Goal: Task Accomplishment & Management: Manage account settings

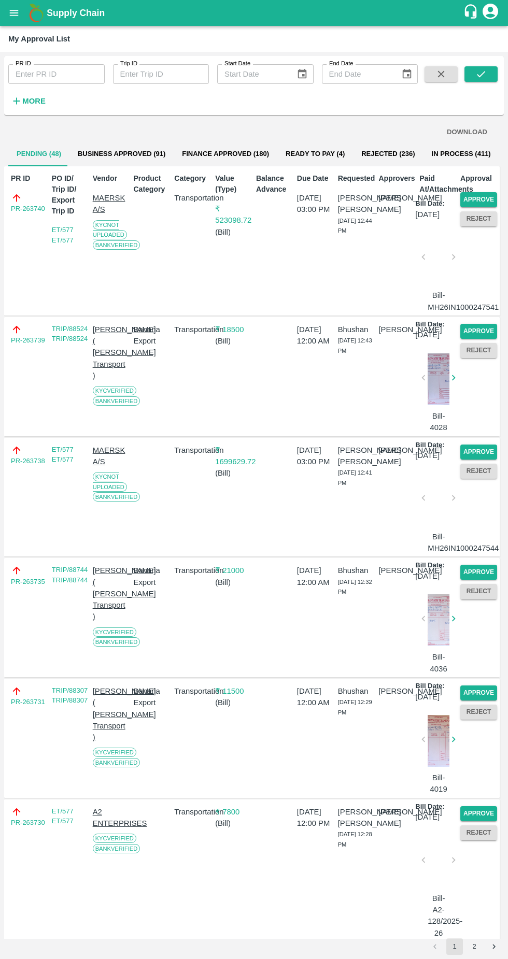
click at [479, 196] on button "Approve" at bounding box center [478, 199] width 37 height 15
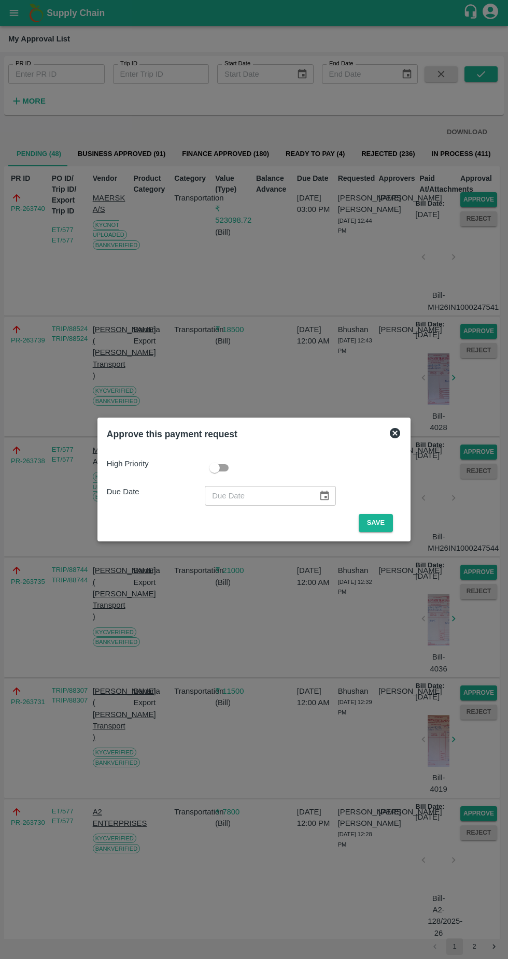
click at [381, 523] on button "Save" at bounding box center [375, 523] width 34 height 18
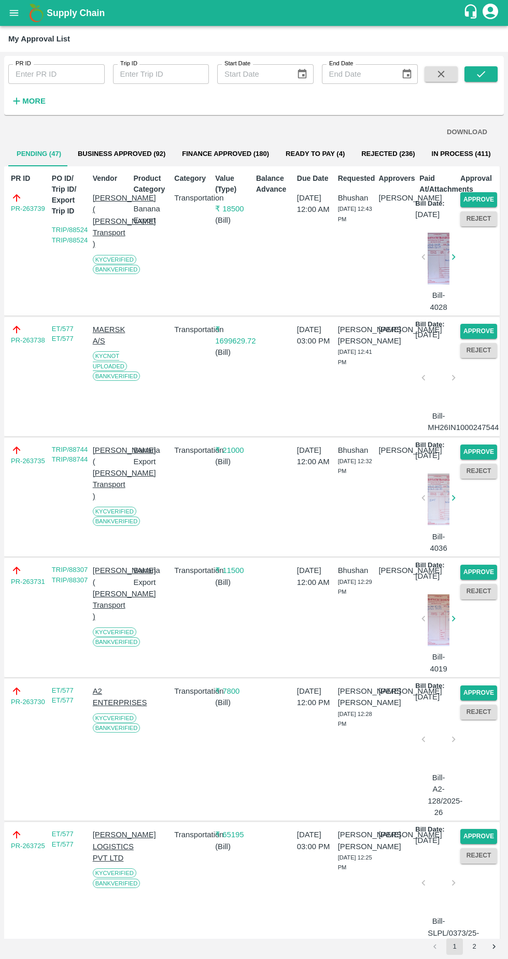
click at [476, 204] on button "Approve" at bounding box center [478, 199] width 37 height 15
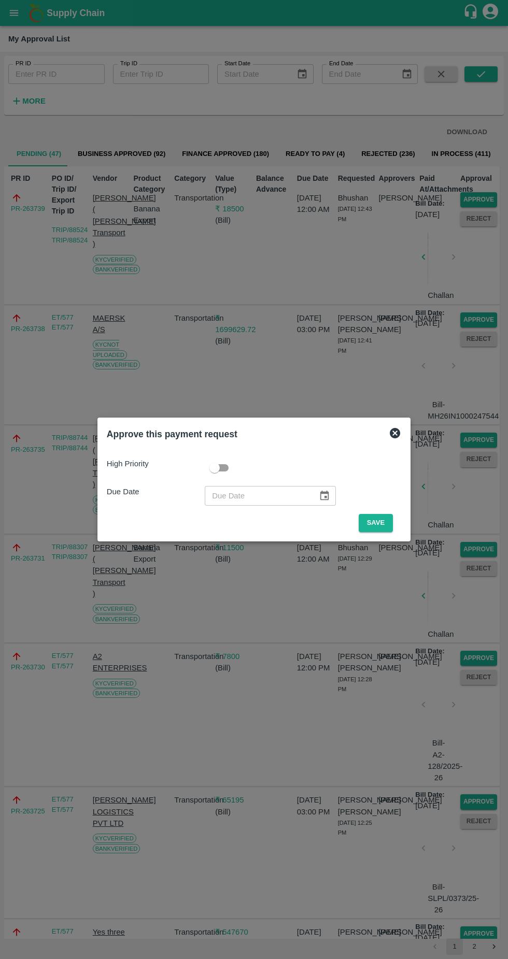
click at [377, 518] on button "Save" at bounding box center [375, 523] width 34 height 18
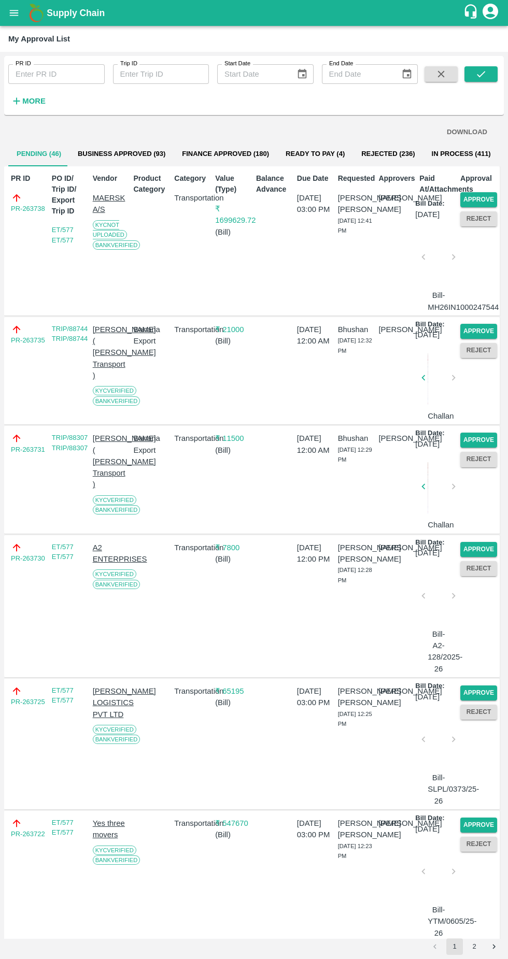
click at [472, 194] on button "Approve" at bounding box center [478, 199] width 37 height 15
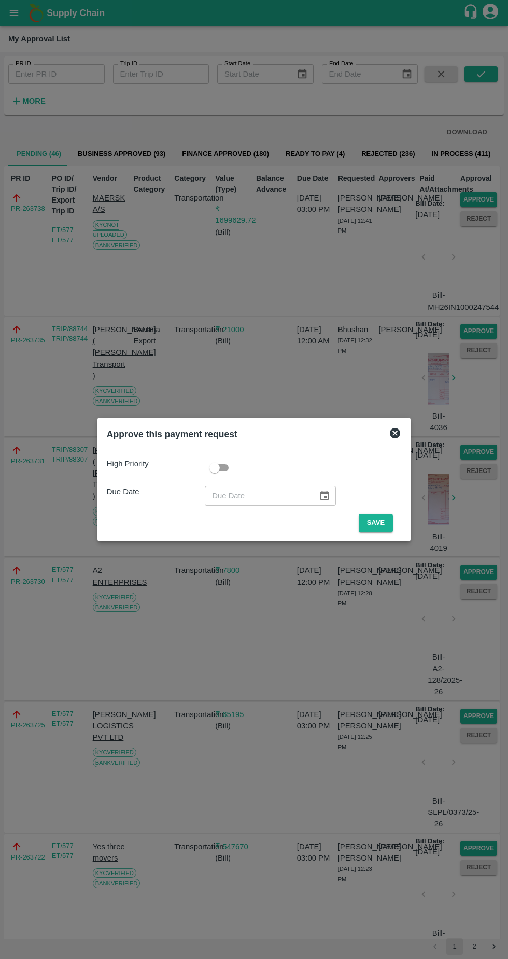
click at [378, 523] on button "Save" at bounding box center [375, 523] width 34 height 18
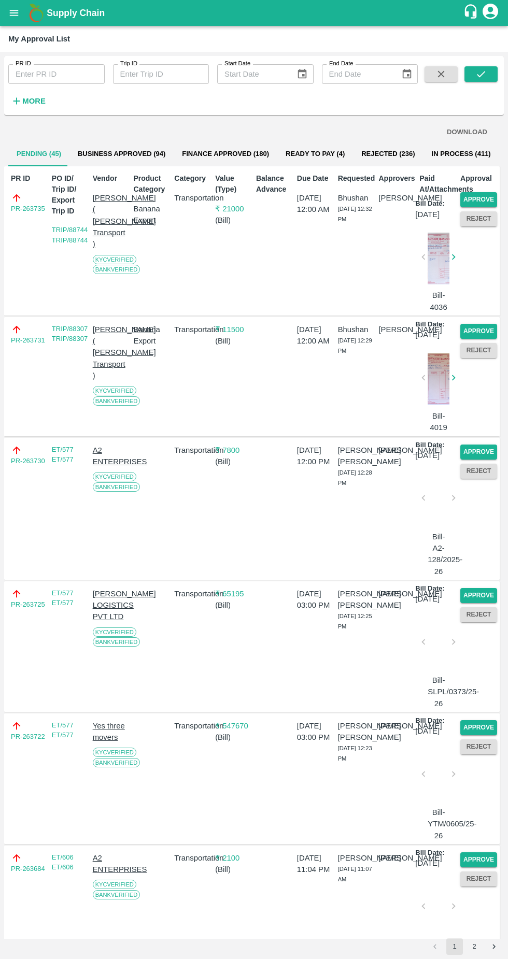
click at [474, 194] on button "Approve" at bounding box center [478, 199] width 37 height 15
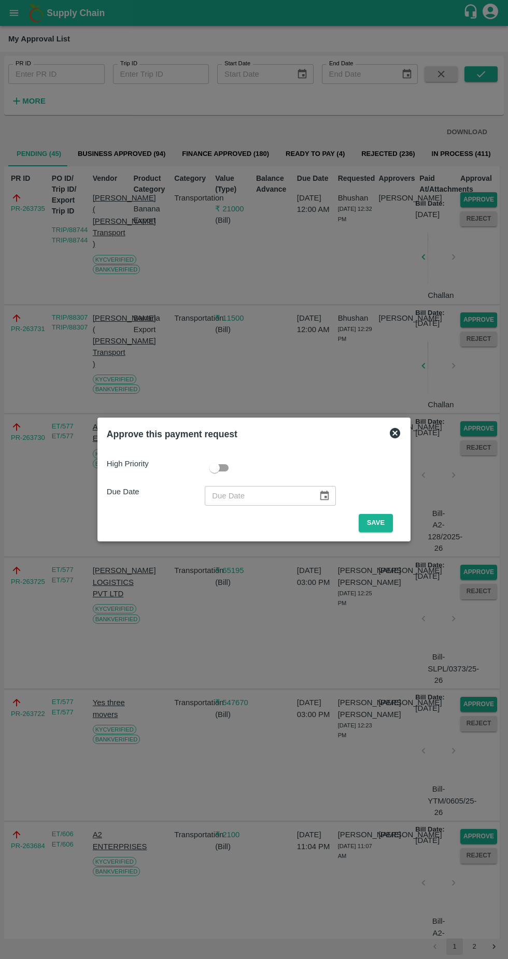
click at [386, 525] on button "Save" at bounding box center [375, 523] width 34 height 18
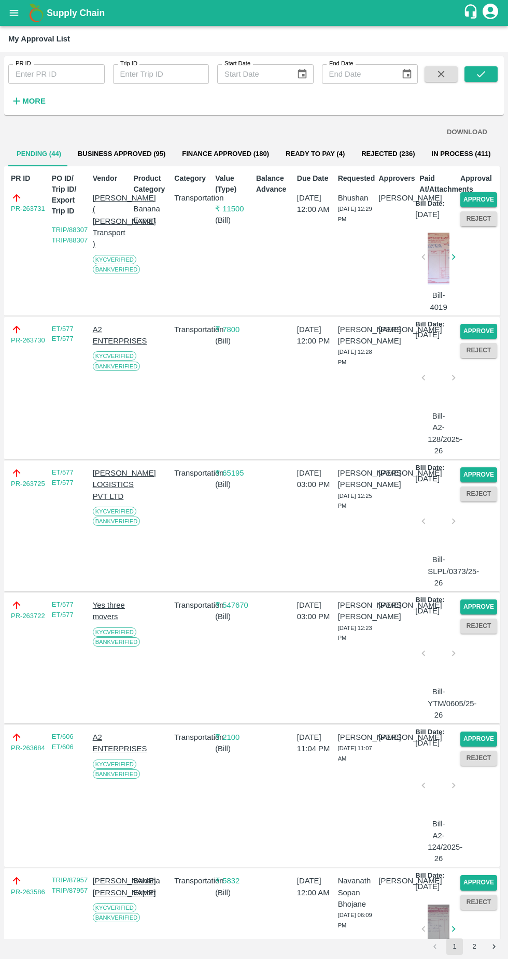
click at [475, 194] on button "Approve" at bounding box center [478, 199] width 37 height 15
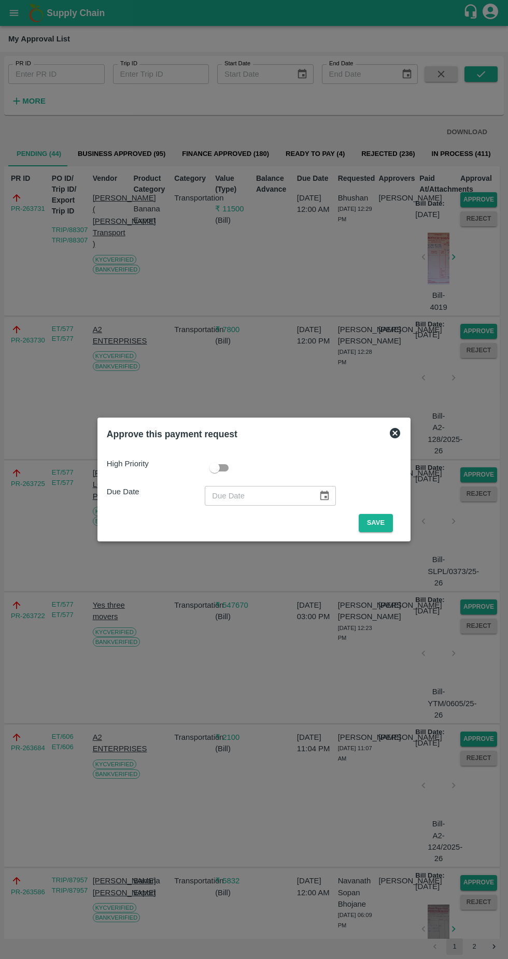
click at [382, 518] on button "Save" at bounding box center [375, 523] width 34 height 18
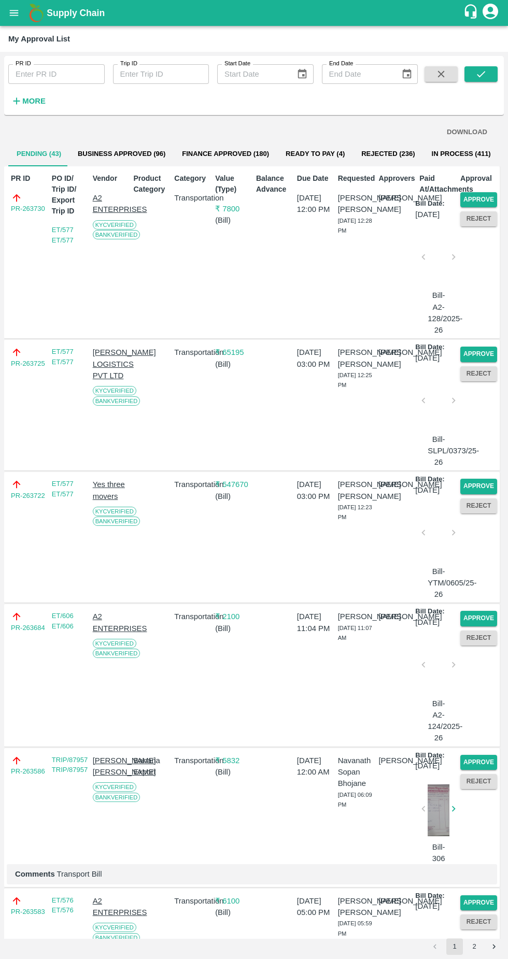
click at [481, 198] on button "Approve" at bounding box center [478, 199] width 37 height 15
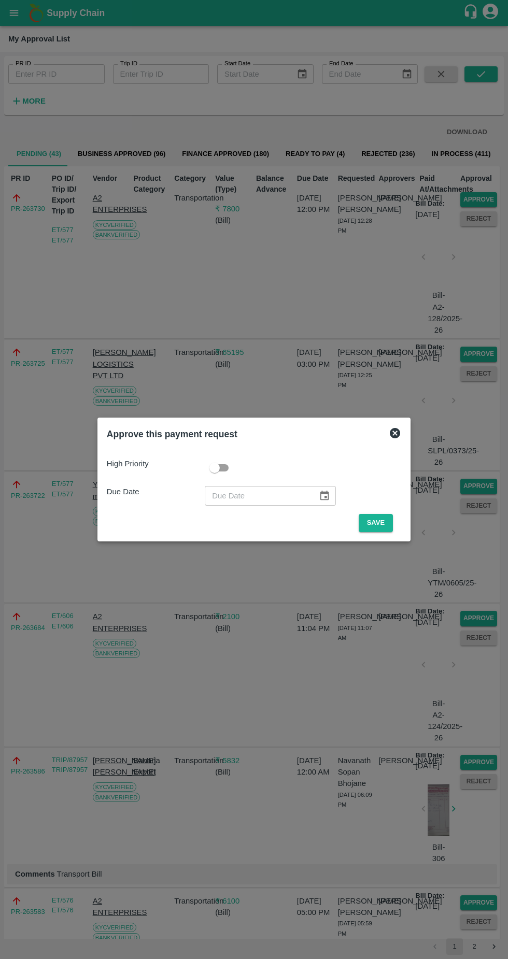
click at [382, 524] on button "Save" at bounding box center [375, 523] width 34 height 18
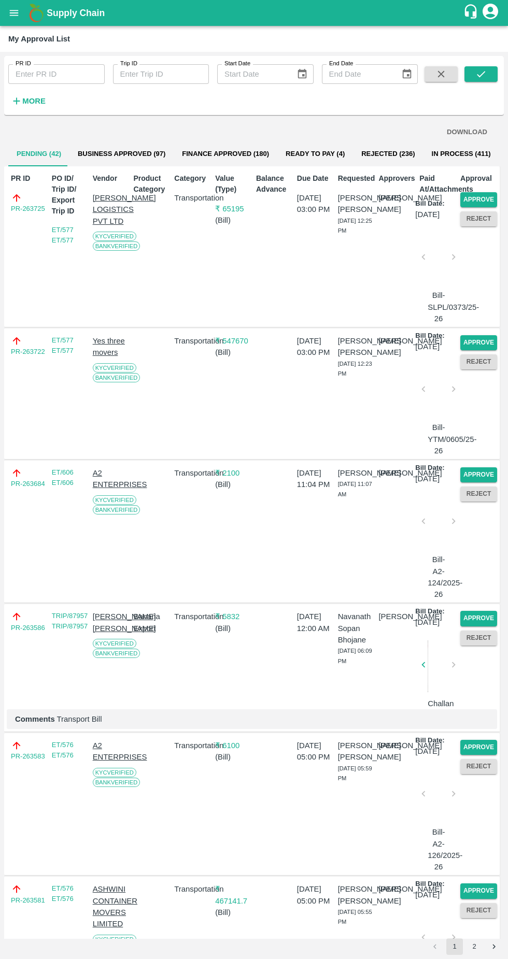
click at [470, 193] on button "Approve" at bounding box center [478, 199] width 37 height 15
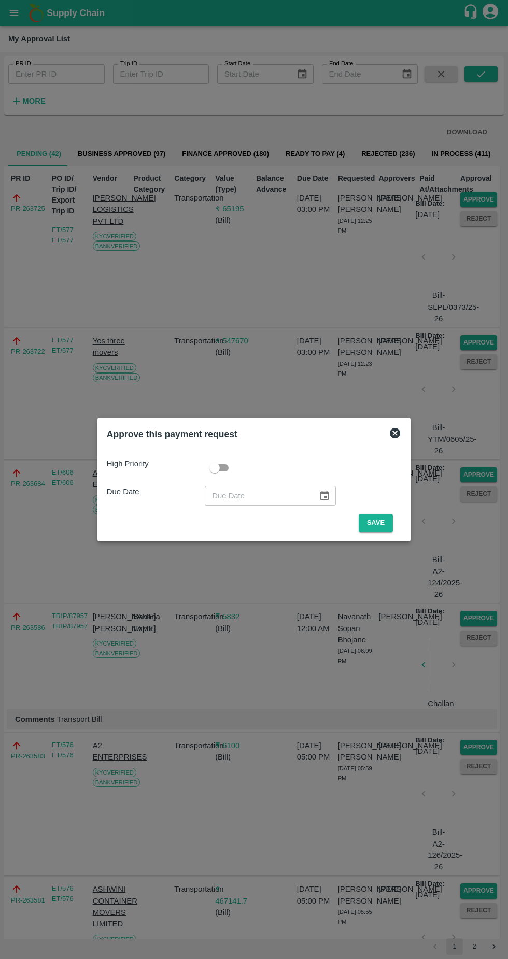
click at [375, 520] on button "Save" at bounding box center [375, 523] width 34 height 18
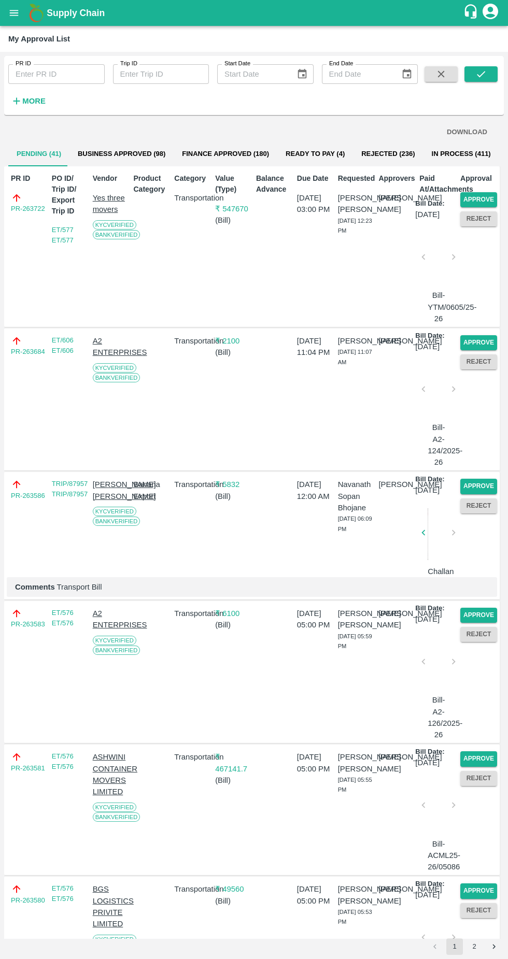
click at [482, 199] on button "Approve" at bounding box center [478, 199] width 37 height 15
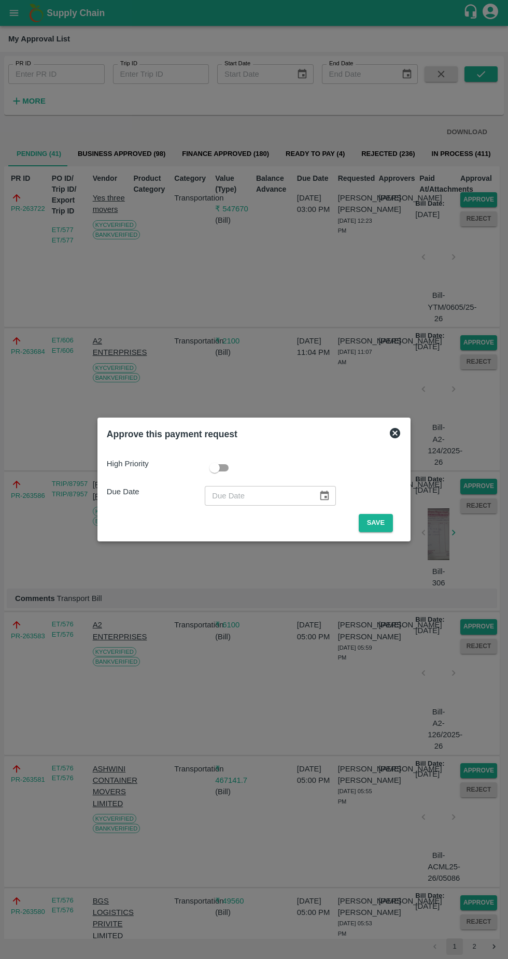
click at [375, 519] on button "Save" at bounding box center [375, 523] width 34 height 18
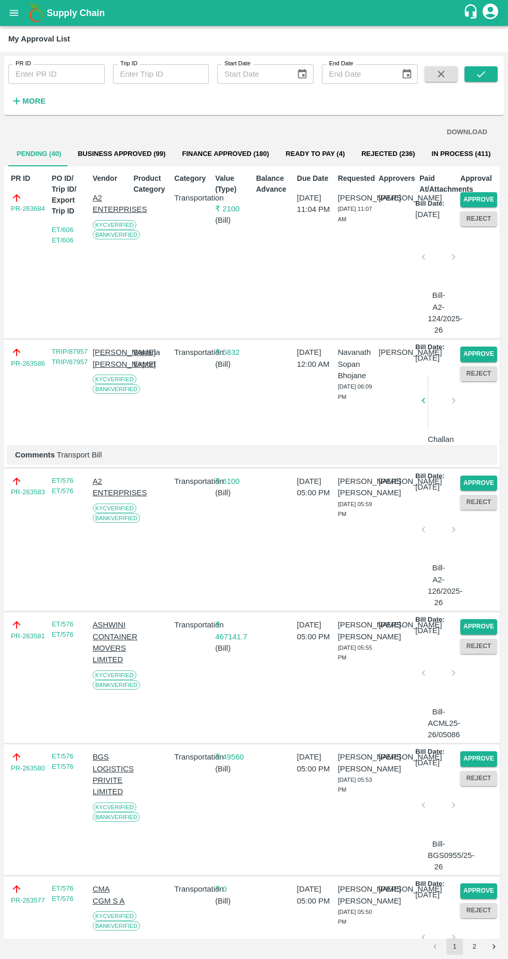
click at [492, 201] on button "Approve" at bounding box center [478, 199] width 37 height 15
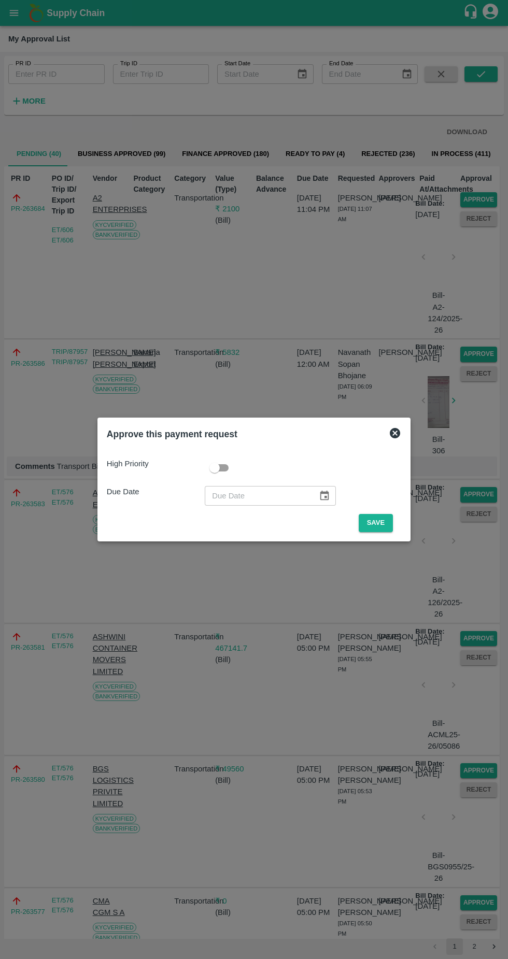
click at [382, 521] on button "Save" at bounding box center [375, 523] width 34 height 18
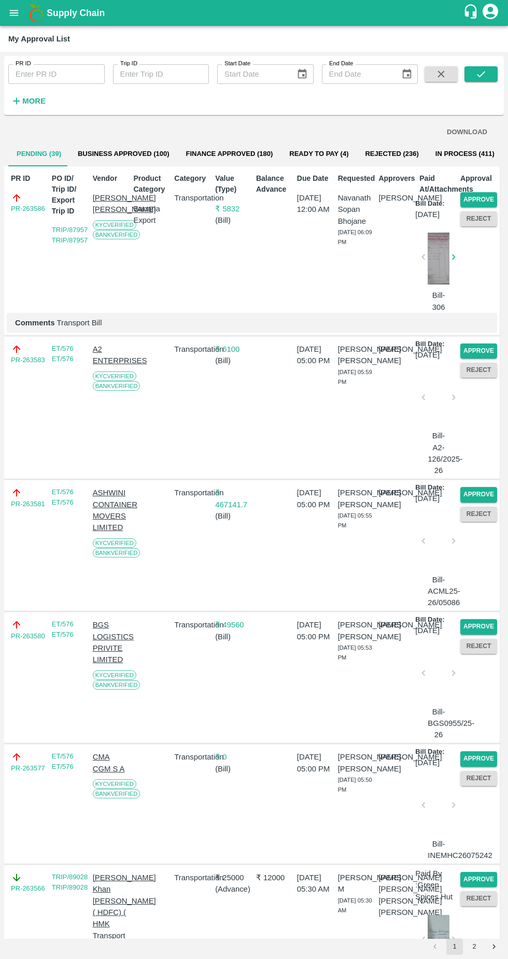
click at [489, 195] on button "Approve" at bounding box center [478, 199] width 37 height 15
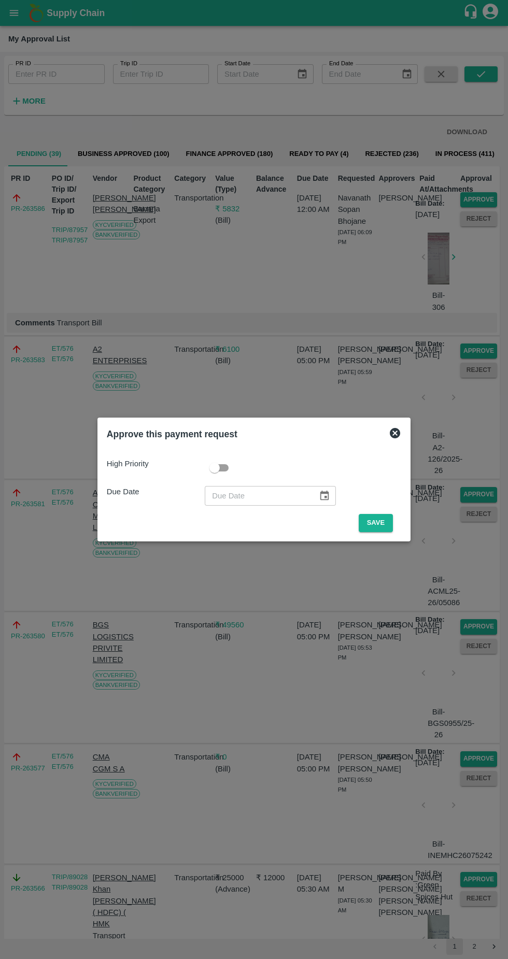
click at [380, 520] on button "Save" at bounding box center [375, 523] width 34 height 18
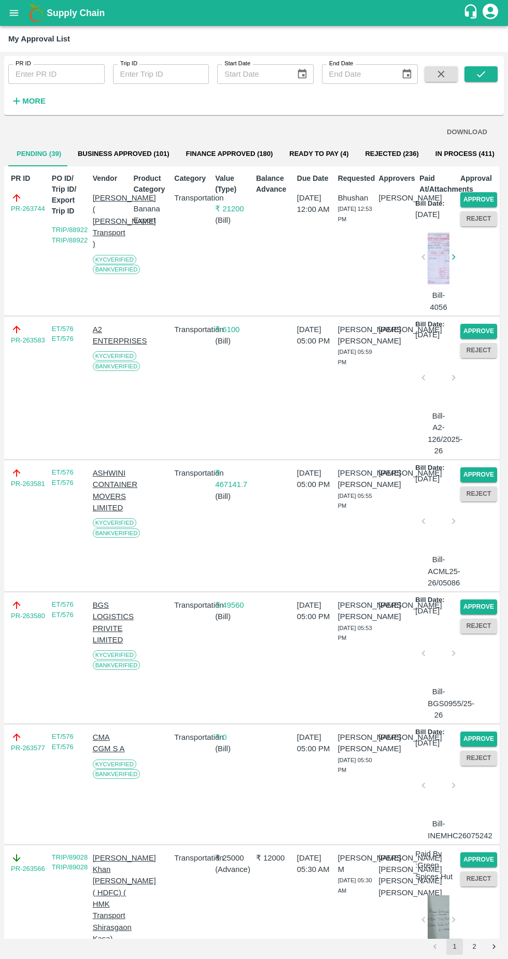
click at [486, 198] on button "Approve" at bounding box center [478, 199] width 37 height 15
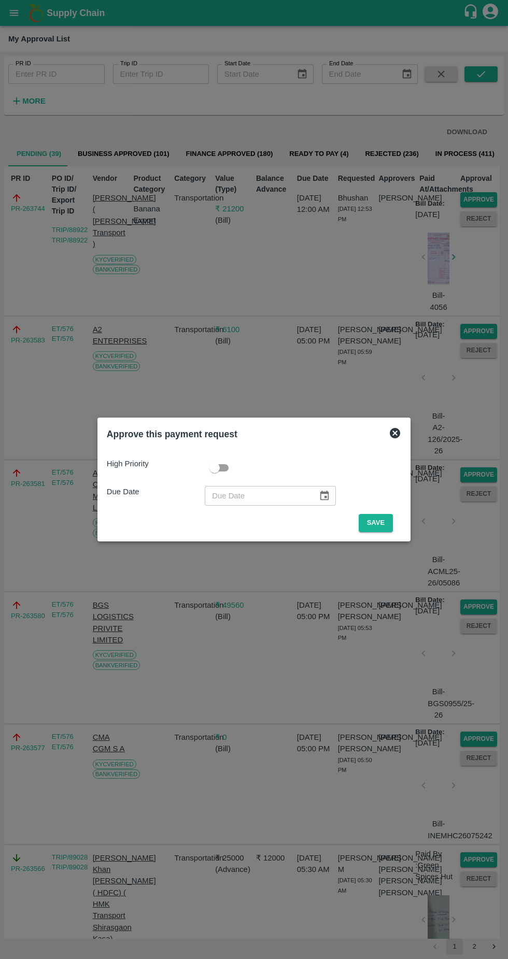
click at [379, 518] on button "Save" at bounding box center [375, 523] width 34 height 18
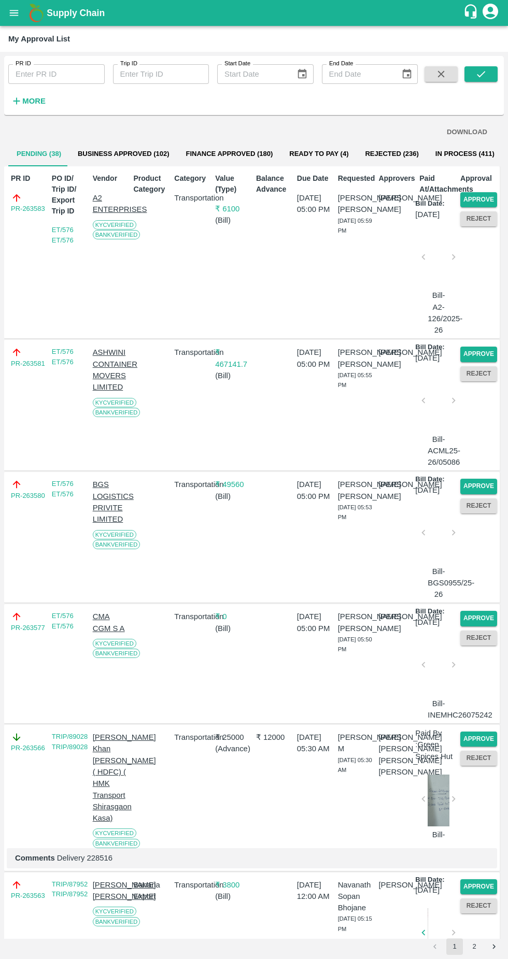
click at [480, 197] on button "Approve" at bounding box center [478, 199] width 37 height 15
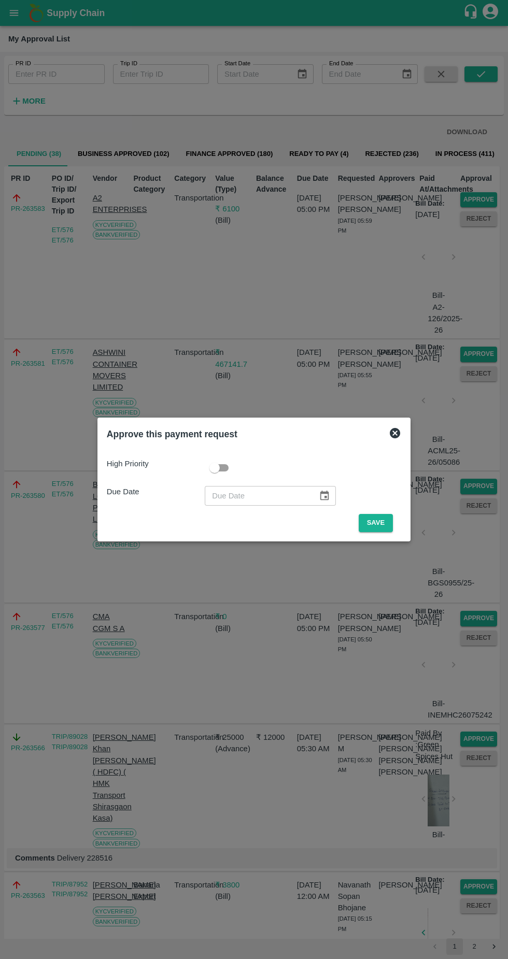
click at [378, 523] on button "Save" at bounding box center [375, 523] width 34 height 18
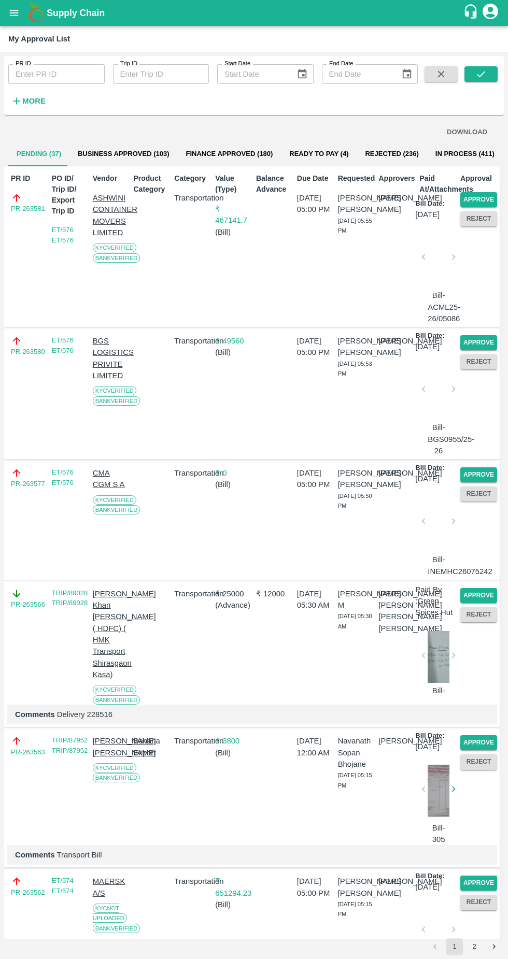
click at [474, 194] on button "Approve" at bounding box center [478, 199] width 37 height 15
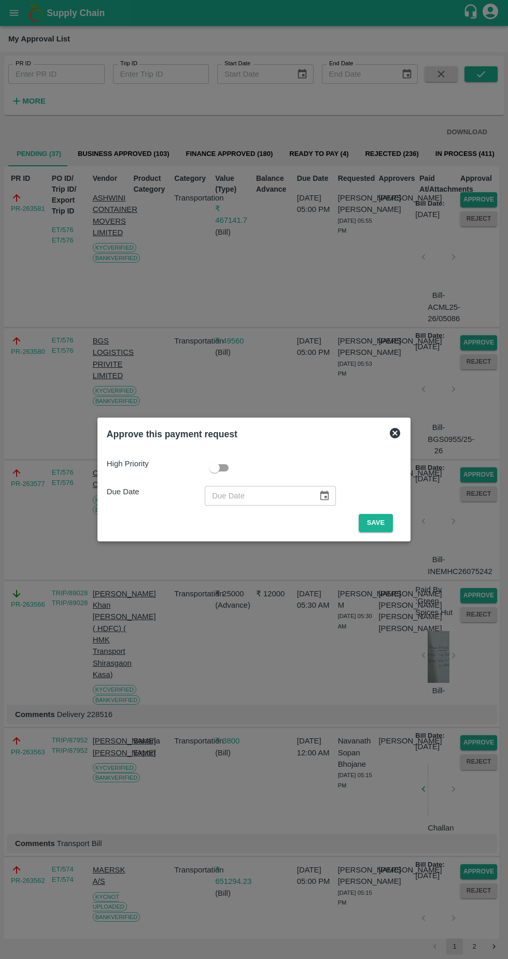
click at [378, 523] on button "Save" at bounding box center [375, 523] width 34 height 18
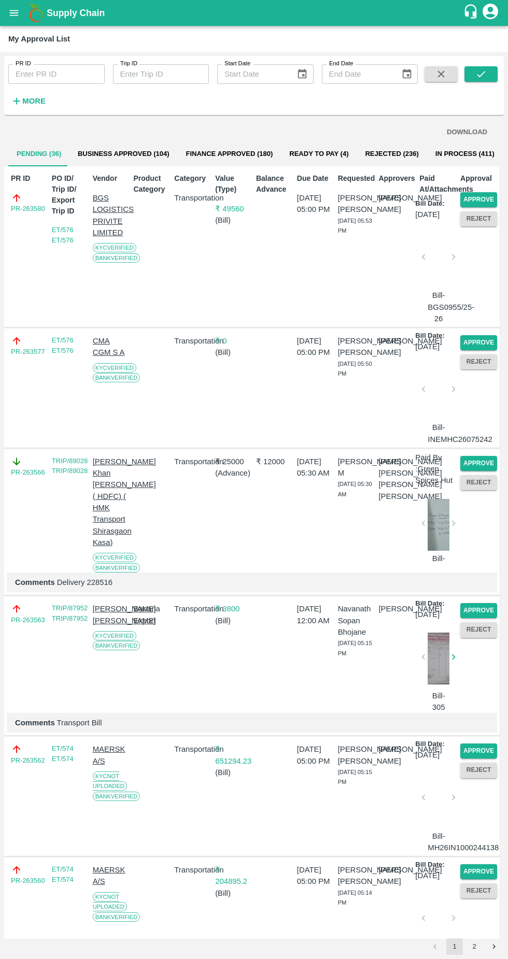
click at [474, 194] on button "Approve" at bounding box center [478, 199] width 37 height 15
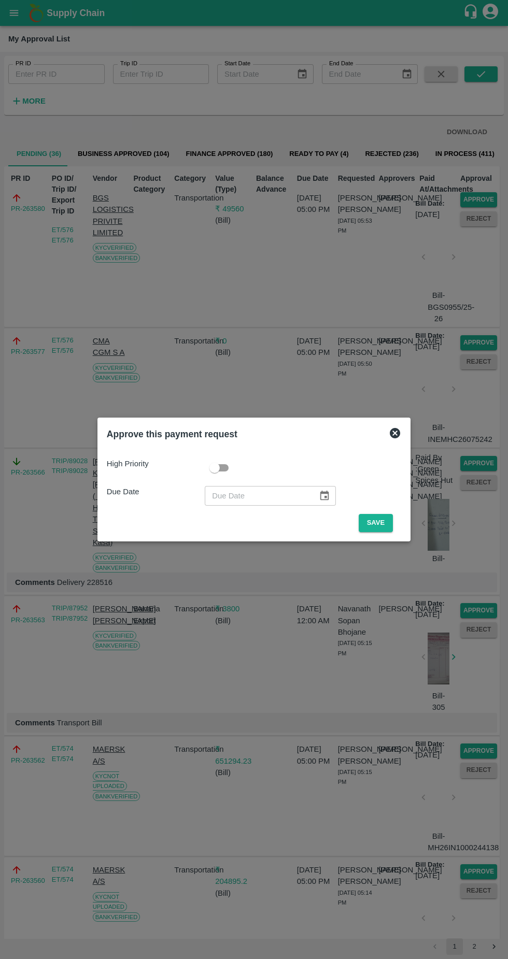
click at [378, 523] on button "Save" at bounding box center [375, 523] width 34 height 18
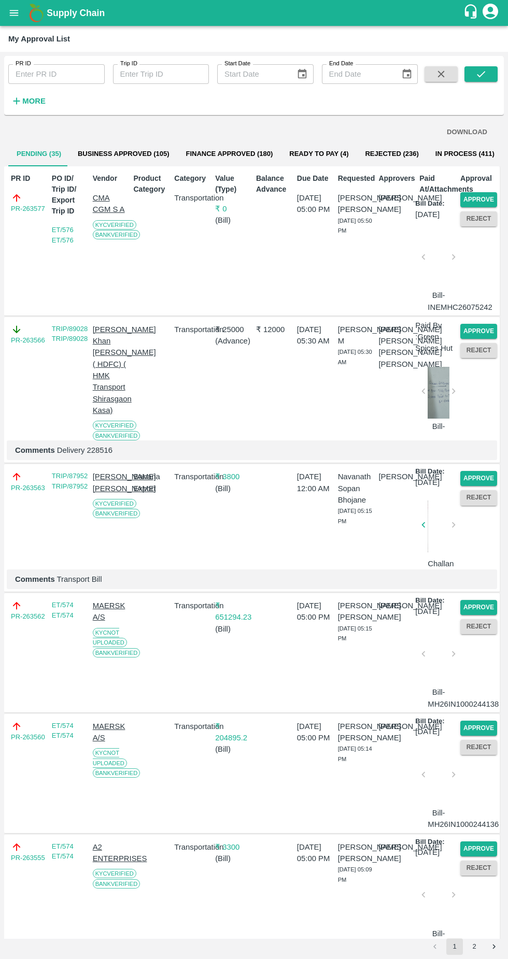
click at [483, 197] on button "Approve" at bounding box center [478, 199] width 37 height 15
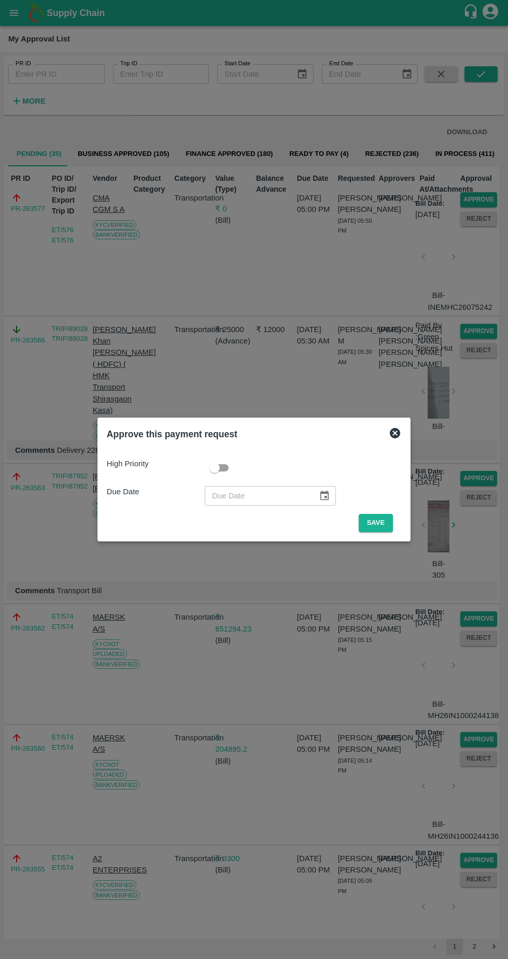
click at [373, 519] on button "Save" at bounding box center [375, 523] width 34 height 18
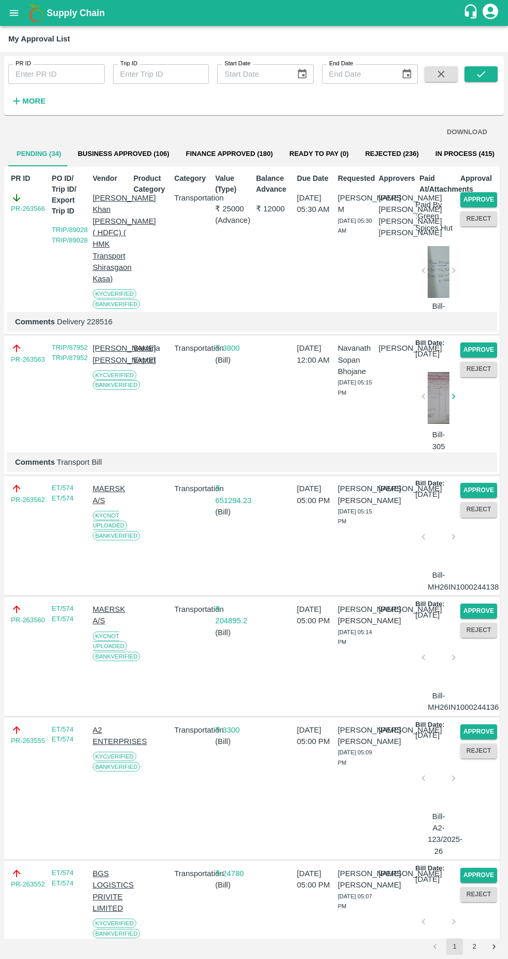
click at [475, 194] on button "Approve" at bounding box center [478, 199] width 37 height 15
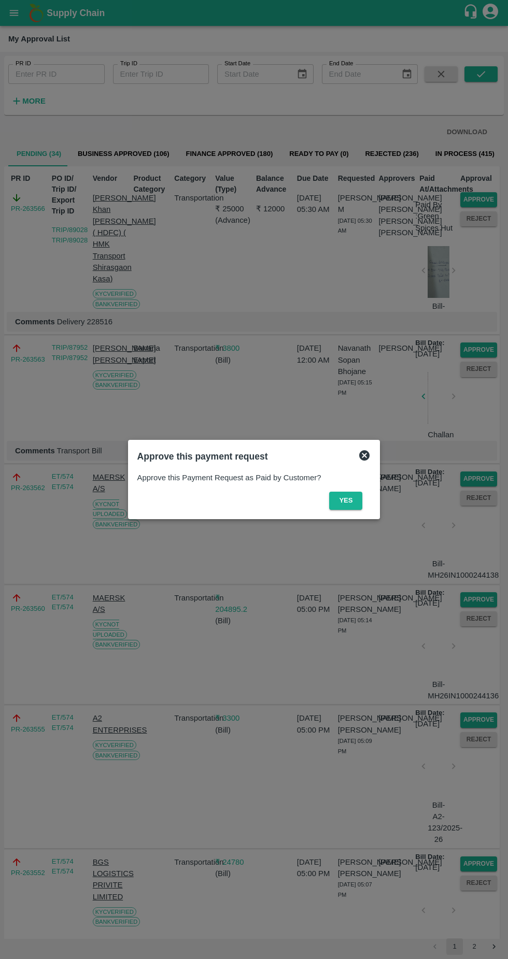
click at [344, 500] on button "Yes" at bounding box center [345, 500] width 33 height 18
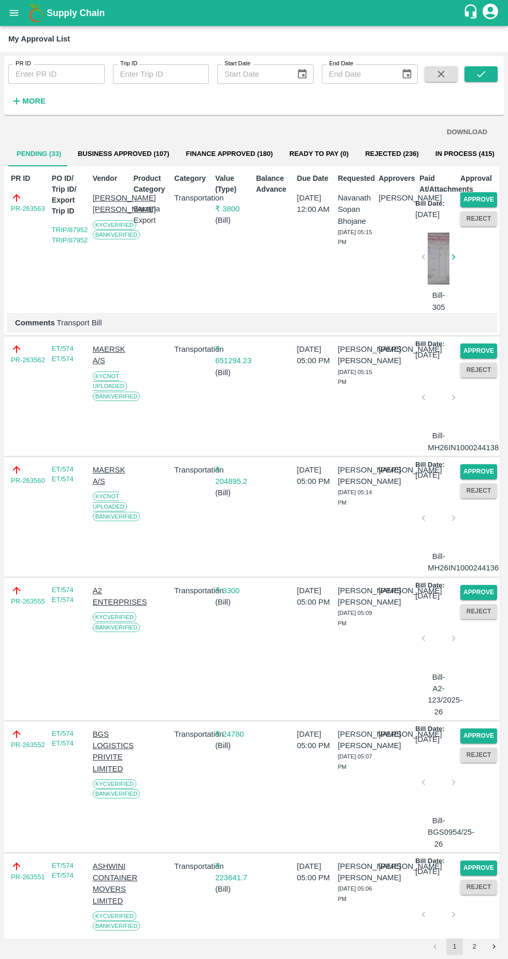
click at [471, 199] on button "Approve" at bounding box center [478, 199] width 37 height 15
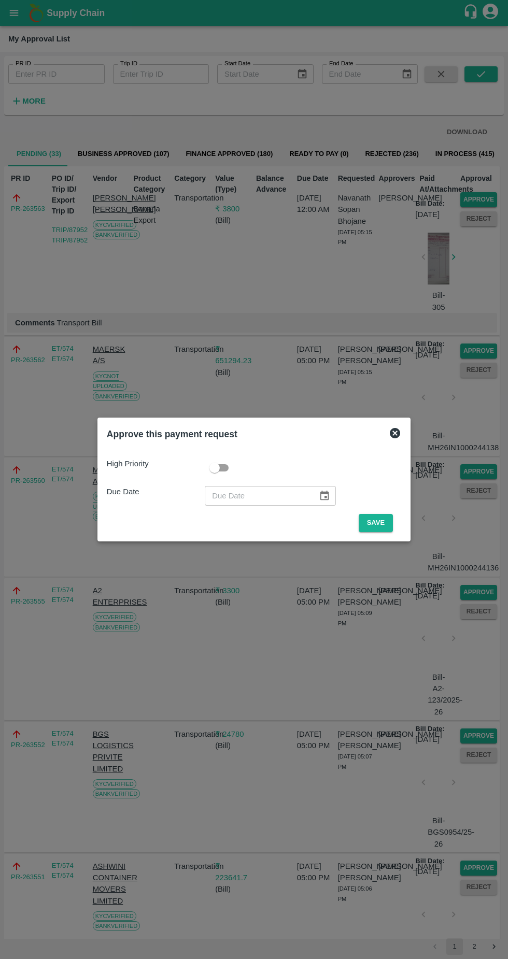
click at [378, 523] on button "Save" at bounding box center [375, 523] width 34 height 18
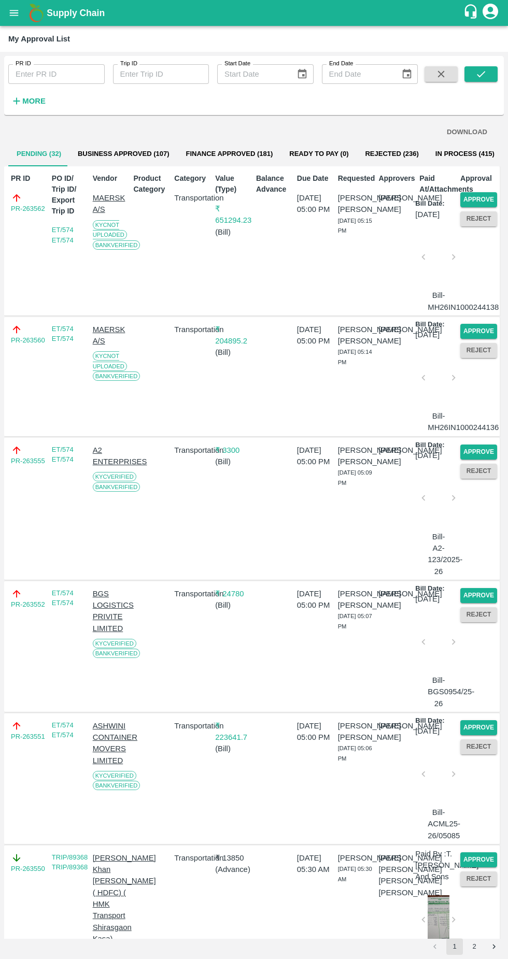
click at [470, 202] on button "Approve" at bounding box center [478, 199] width 37 height 15
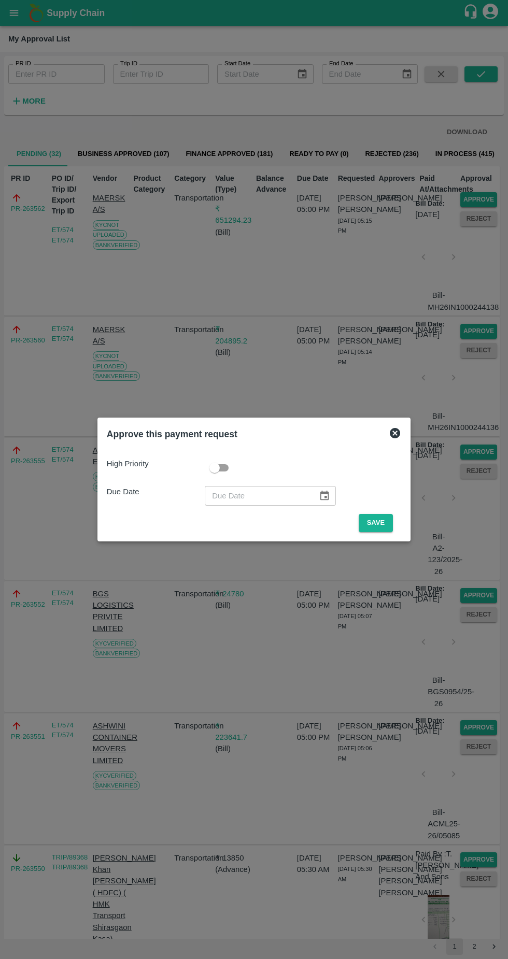
click at [378, 523] on button "Save" at bounding box center [375, 523] width 34 height 18
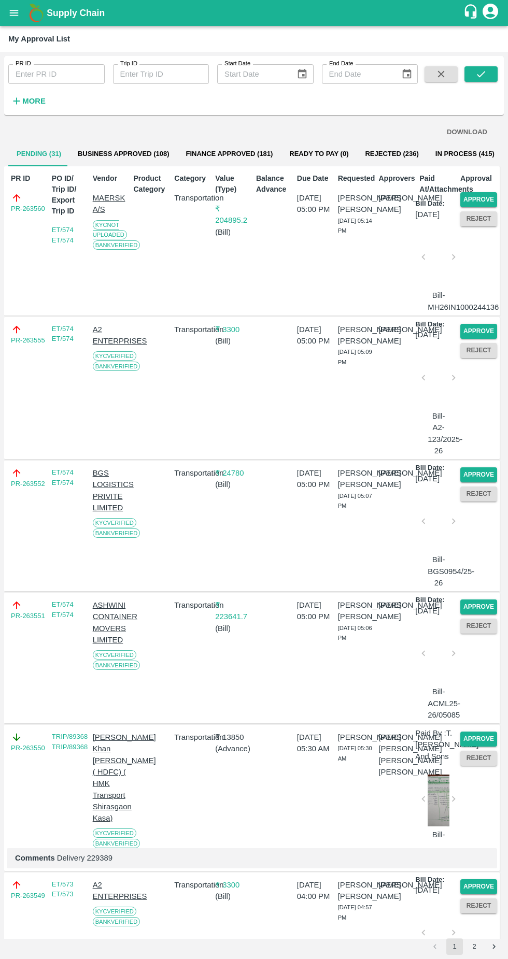
click at [469, 199] on button "Approve" at bounding box center [478, 199] width 37 height 15
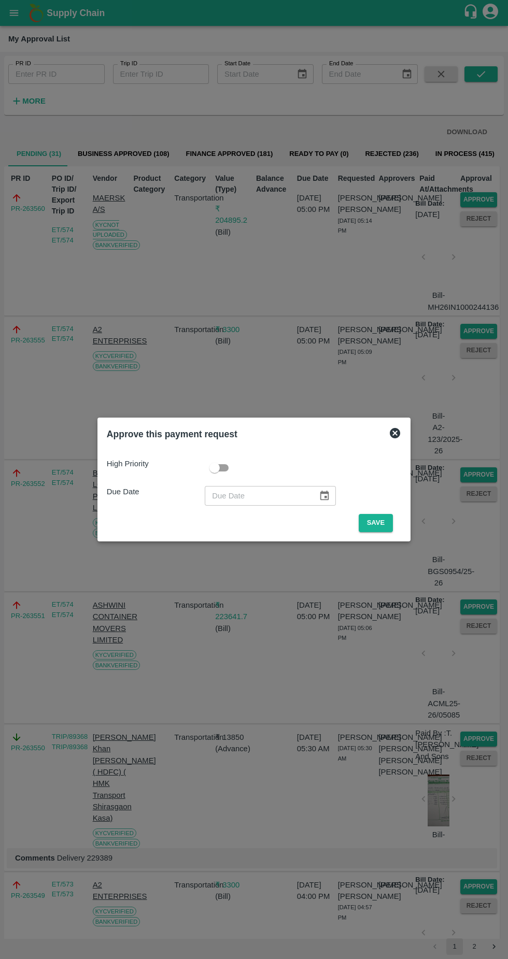
click at [378, 522] on button "Save" at bounding box center [375, 523] width 34 height 18
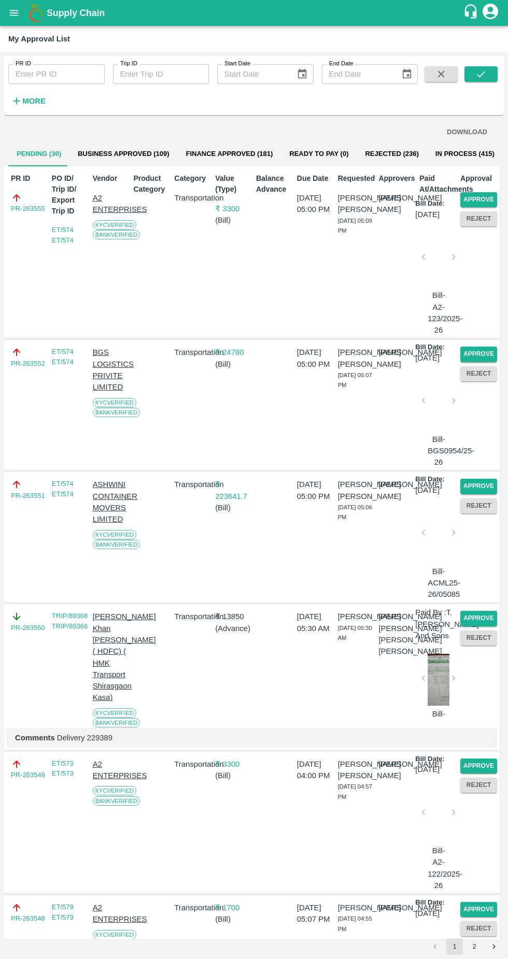
click at [475, 198] on button "Approve" at bounding box center [478, 199] width 37 height 15
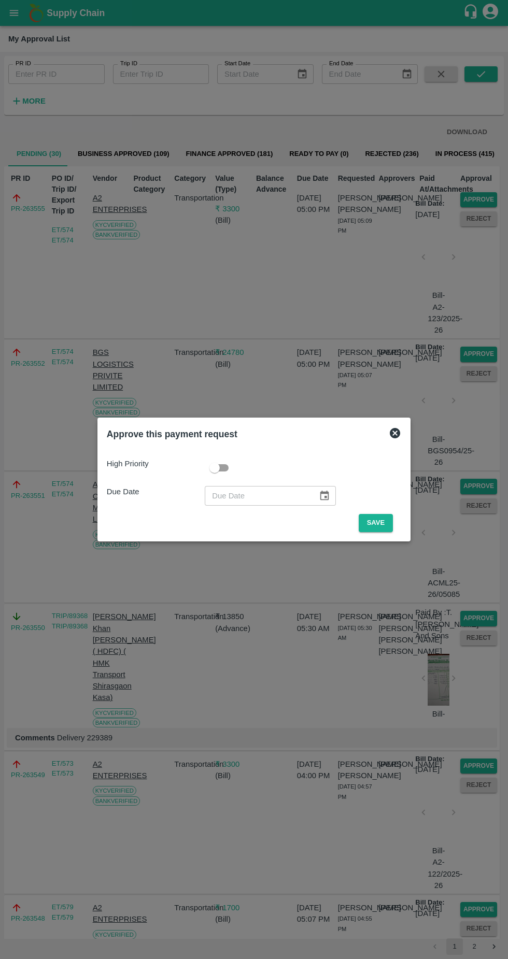
click at [379, 518] on button "Save" at bounding box center [375, 523] width 34 height 18
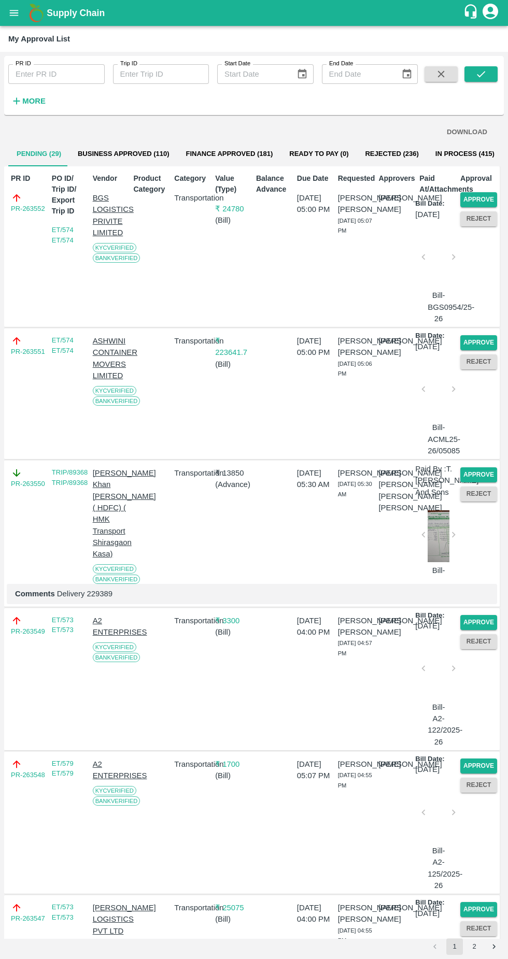
click at [474, 204] on button "Approve" at bounding box center [478, 199] width 37 height 15
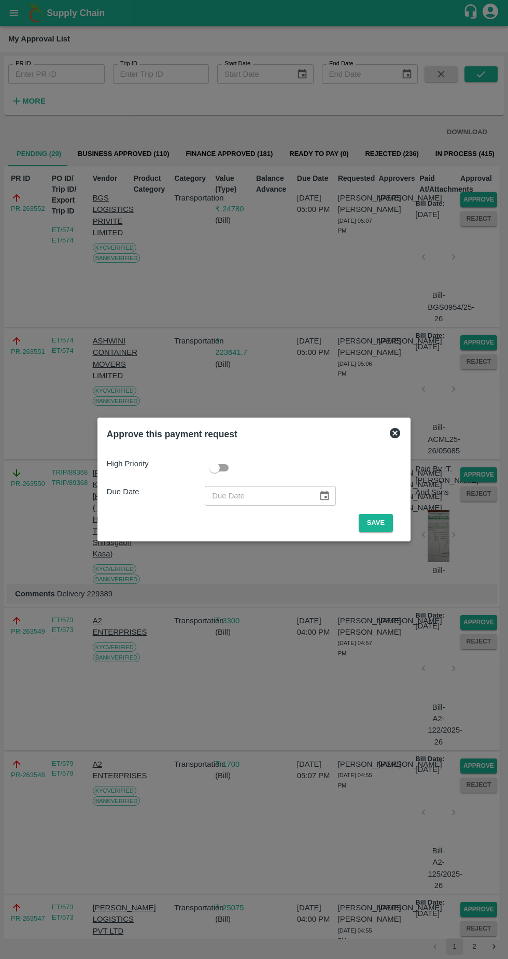
click at [378, 523] on button "Save" at bounding box center [375, 523] width 34 height 18
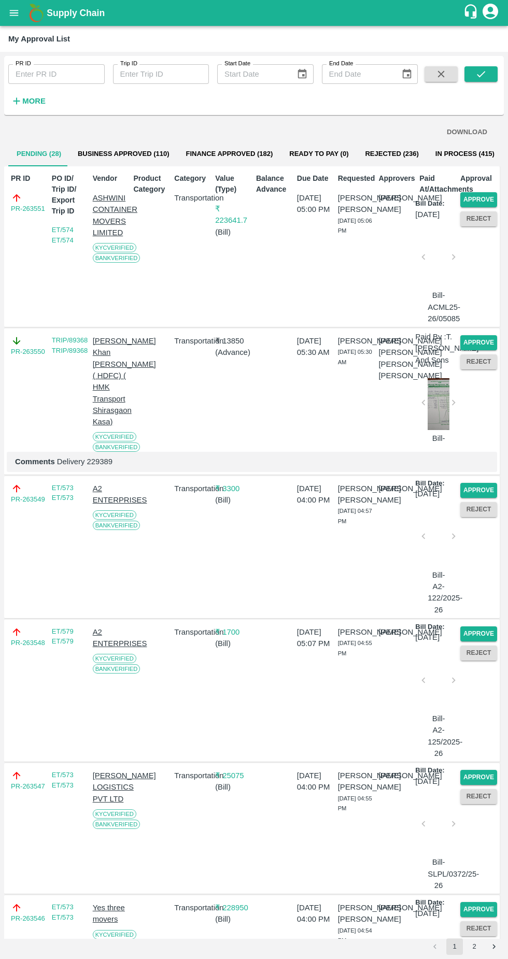
click at [485, 206] on button "Approve" at bounding box center [478, 199] width 37 height 15
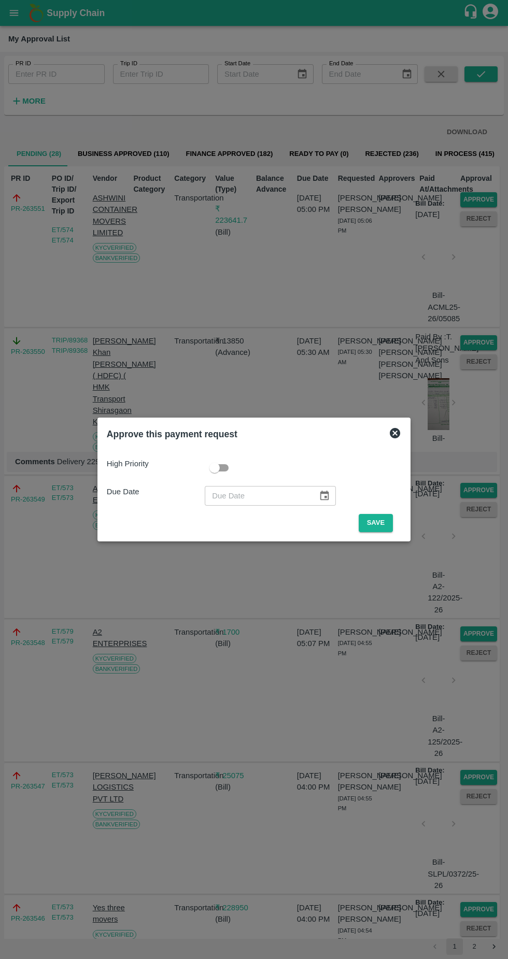
click at [378, 523] on button "Save" at bounding box center [375, 523] width 34 height 18
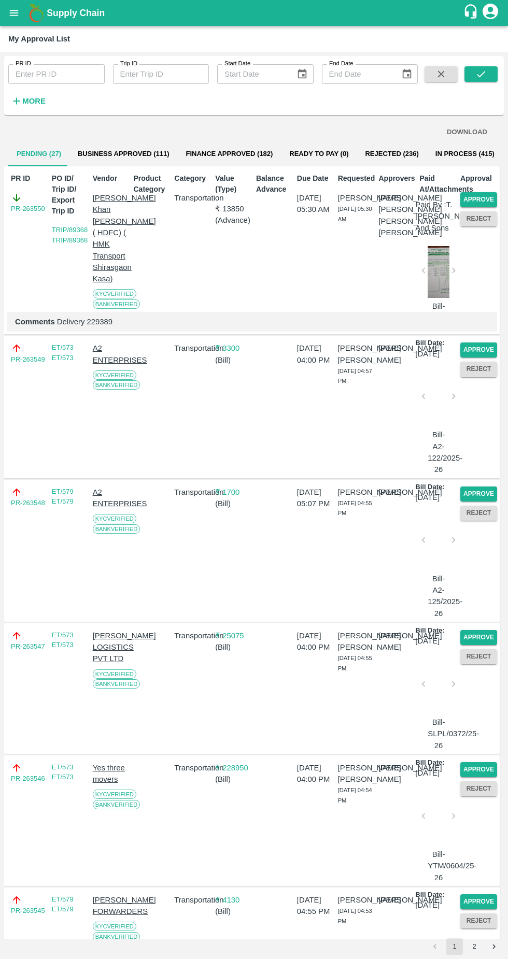
click at [474, 193] on button "Approve" at bounding box center [478, 199] width 37 height 15
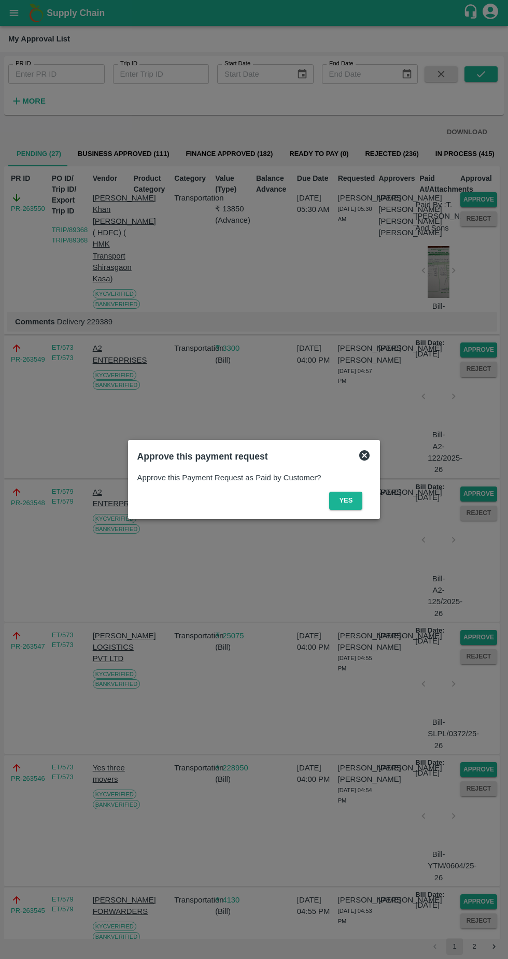
click at [344, 500] on button "Yes" at bounding box center [345, 500] width 33 height 18
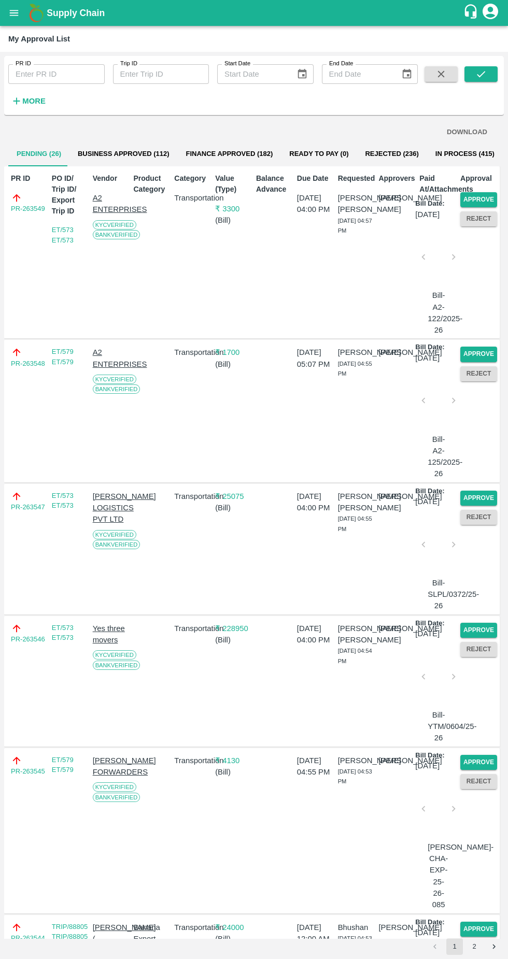
click at [488, 196] on button "Approve" at bounding box center [478, 199] width 37 height 15
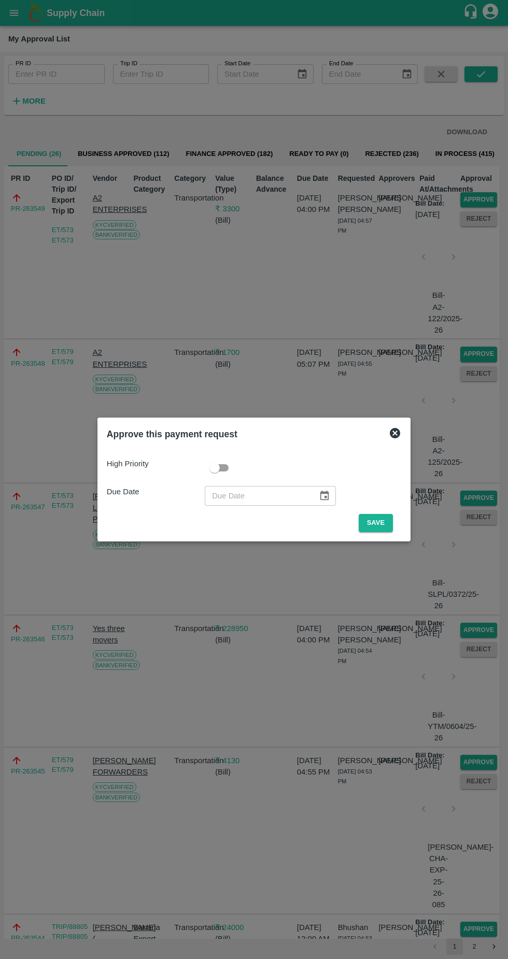
click at [381, 520] on button "Save" at bounding box center [375, 523] width 34 height 18
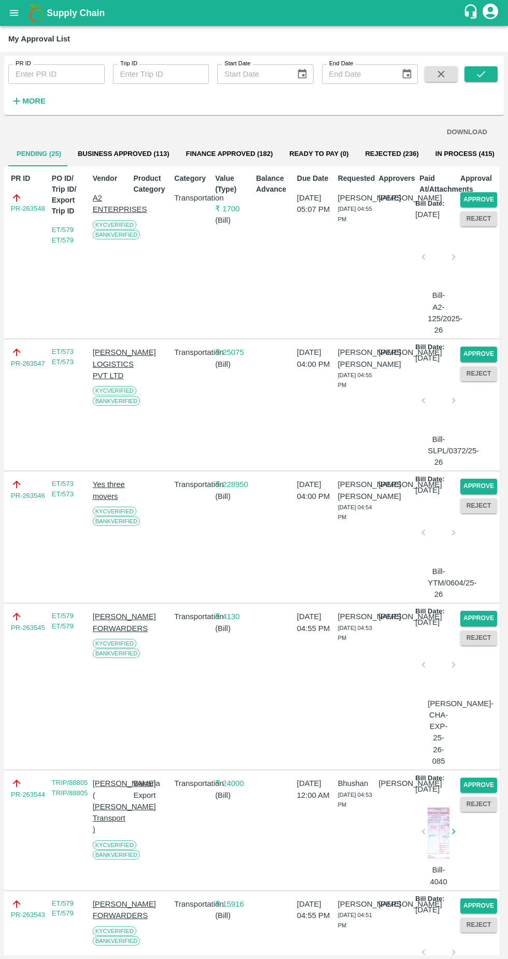
click at [470, 203] on button "Approve" at bounding box center [478, 199] width 37 height 15
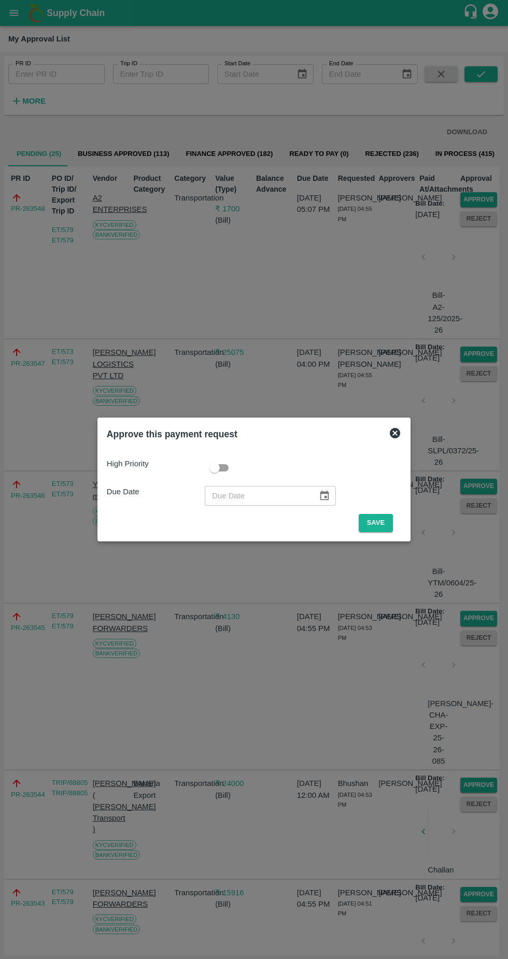
click at [378, 523] on button "Save" at bounding box center [375, 523] width 34 height 18
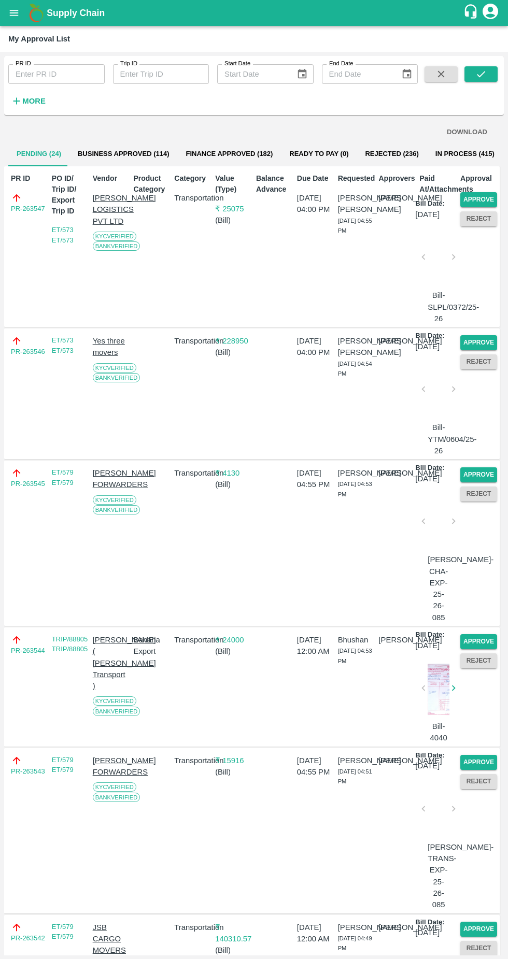
click at [478, 195] on button "Approve" at bounding box center [478, 199] width 37 height 15
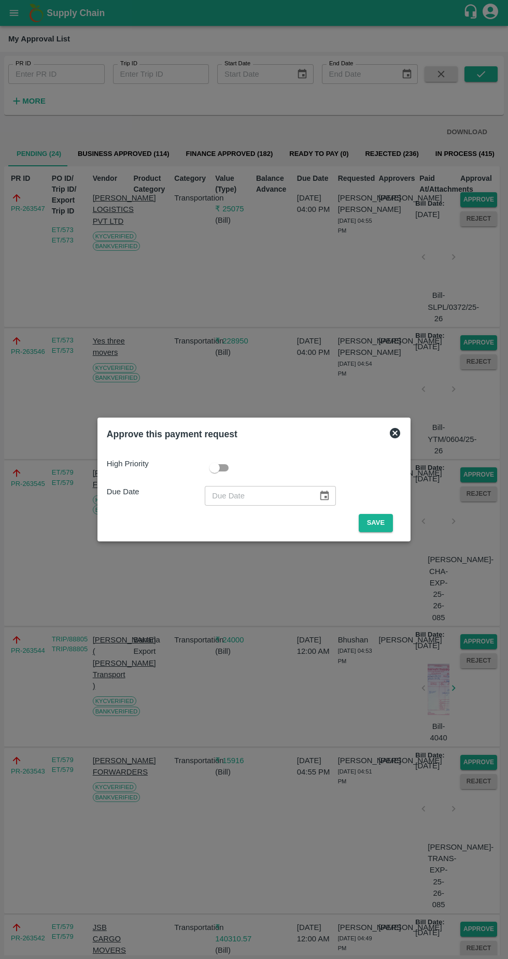
click at [379, 518] on button "Save" at bounding box center [375, 523] width 34 height 18
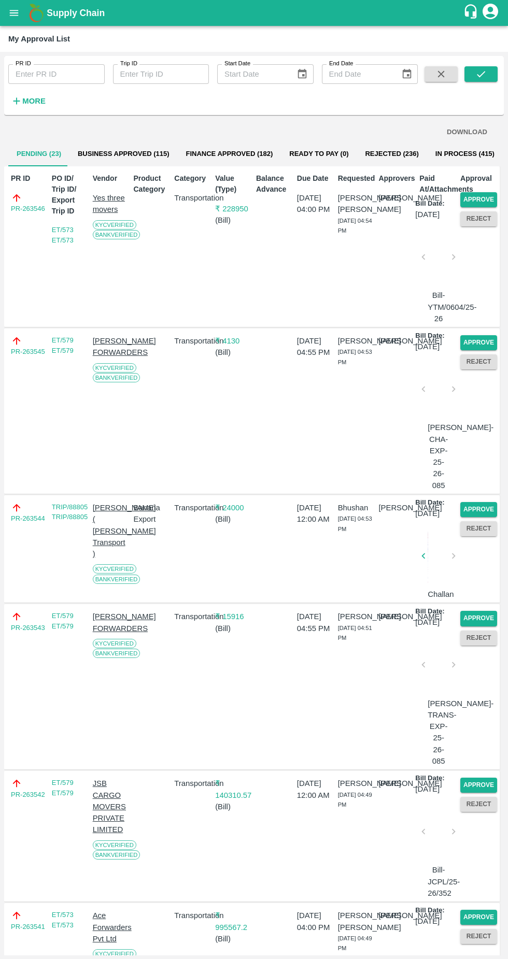
click at [486, 200] on button "Approve" at bounding box center [478, 199] width 37 height 15
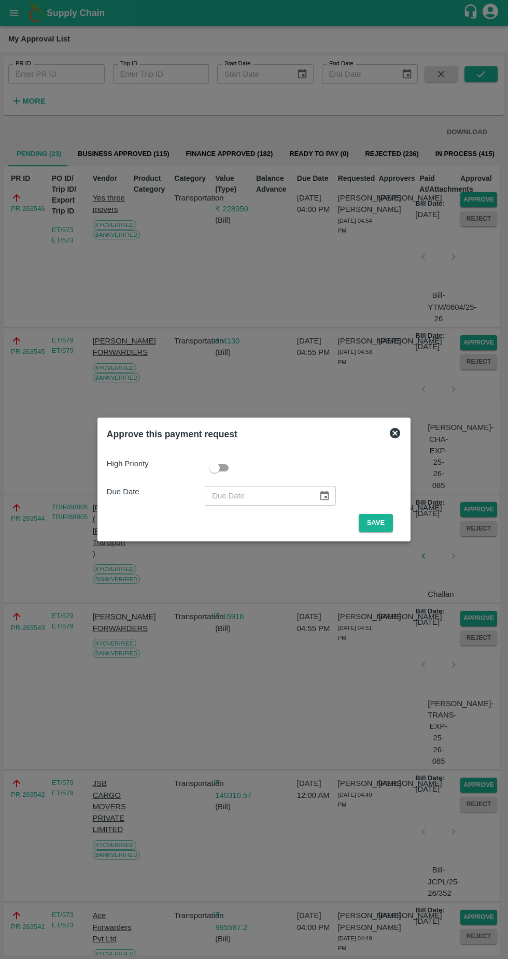
click at [376, 523] on button "Save" at bounding box center [375, 523] width 34 height 18
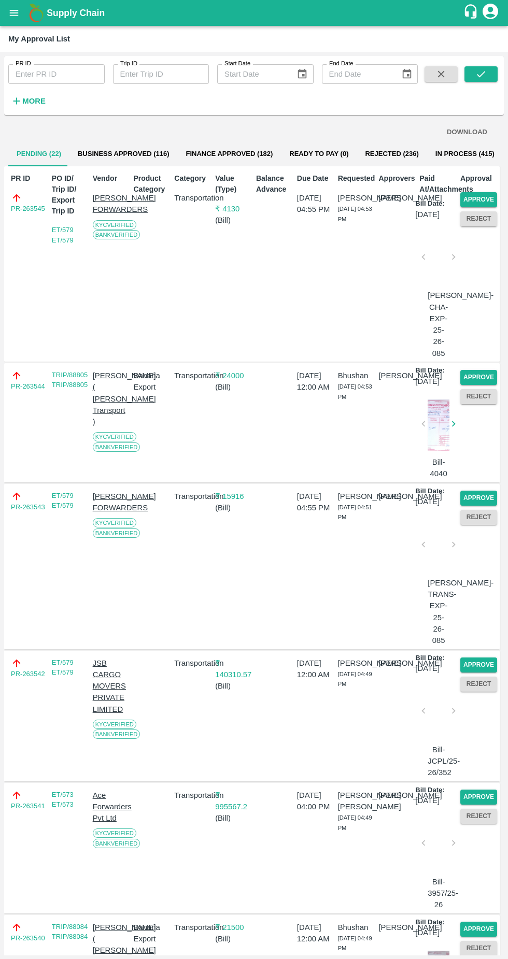
click at [481, 194] on button "Approve" at bounding box center [478, 199] width 37 height 15
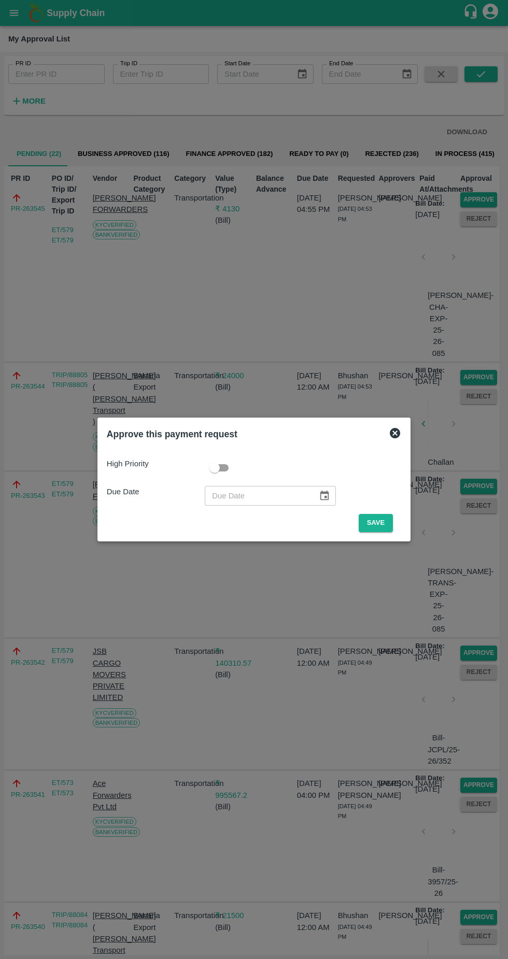
click at [370, 519] on button "Save" at bounding box center [375, 523] width 34 height 18
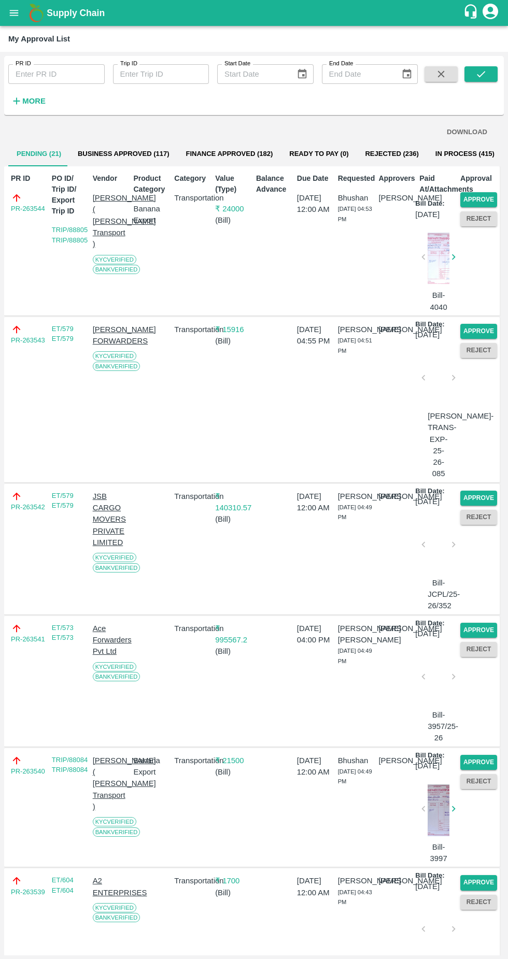
click at [481, 200] on button "Approve" at bounding box center [478, 199] width 37 height 15
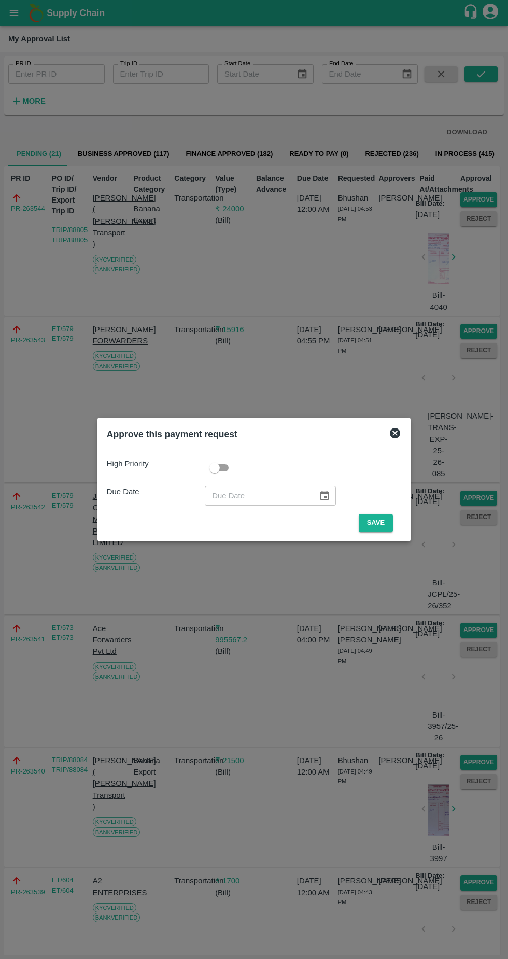
click at [376, 520] on button "Save" at bounding box center [375, 523] width 34 height 18
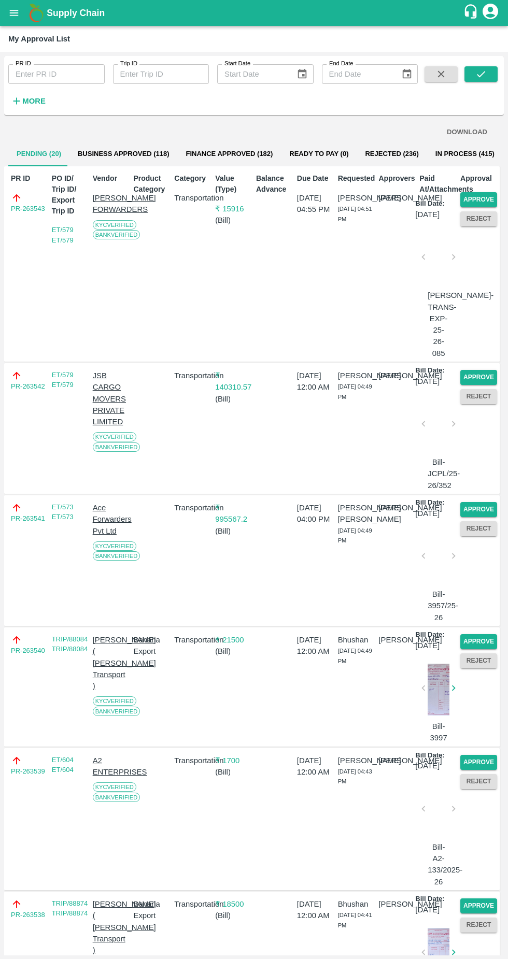
click at [479, 192] on button "Approve" at bounding box center [478, 199] width 37 height 15
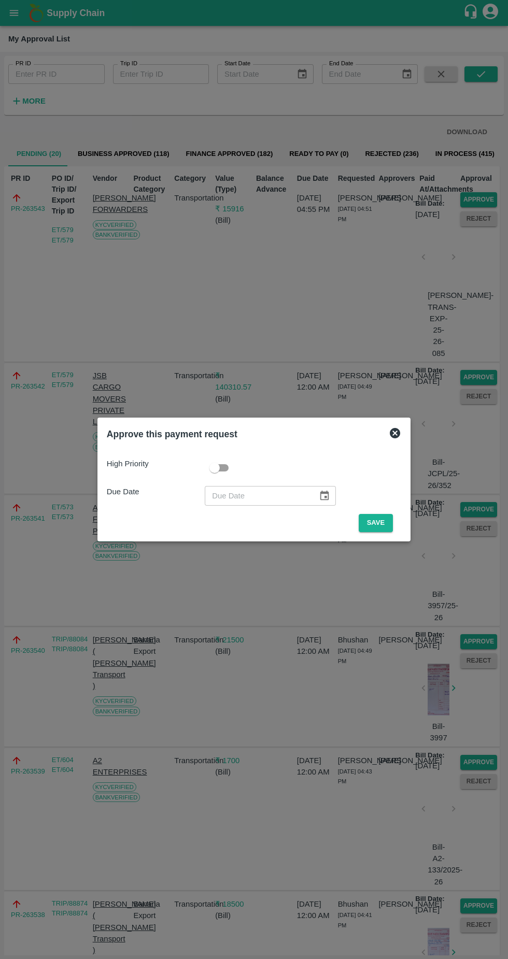
click at [378, 523] on button "Save" at bounding box center [375, 523] width 34 height 18
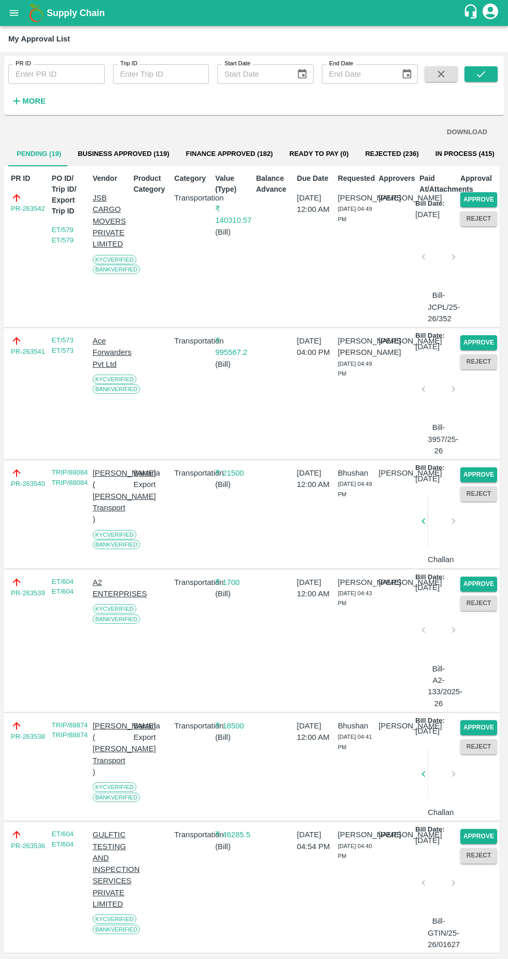
click at [489, 197] on button "Approve" at bounding box center [478, 199] width 37 height 15
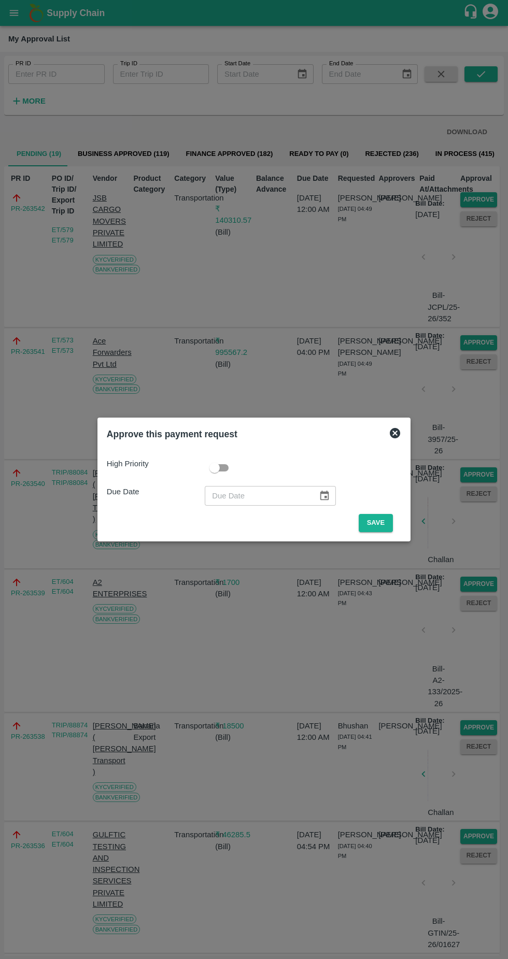
click at [378, 523] on button "Save" at bounding box center [375, 523] width 34 height 18
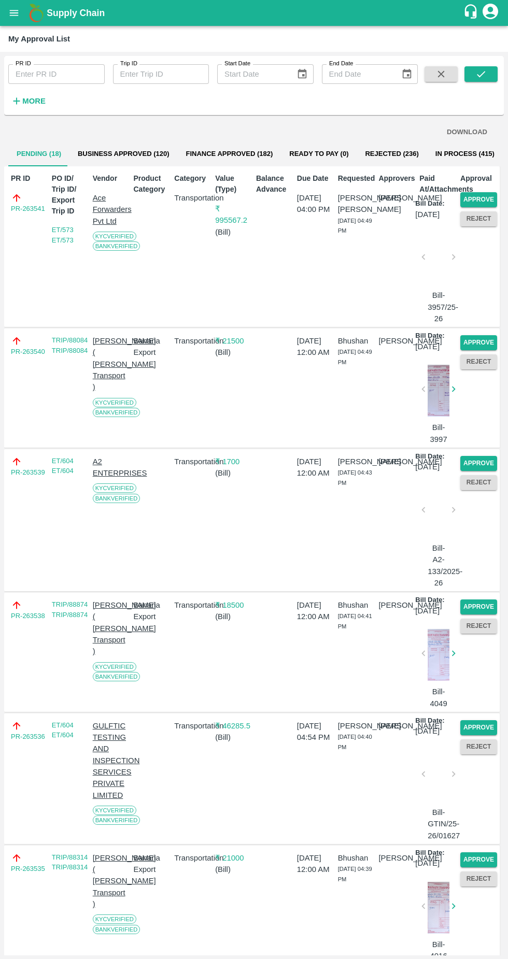
click at [461, 202] on button "Approve" at bounding box center [478, 199] width 37 height 15
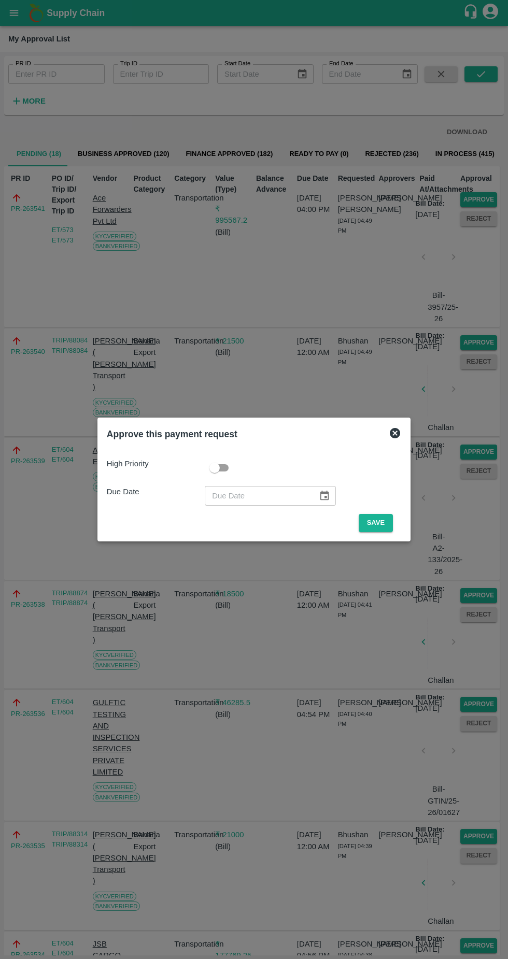
click at [378, 522] on button "Save" at bounding box center [375, 523] width 34 height 18
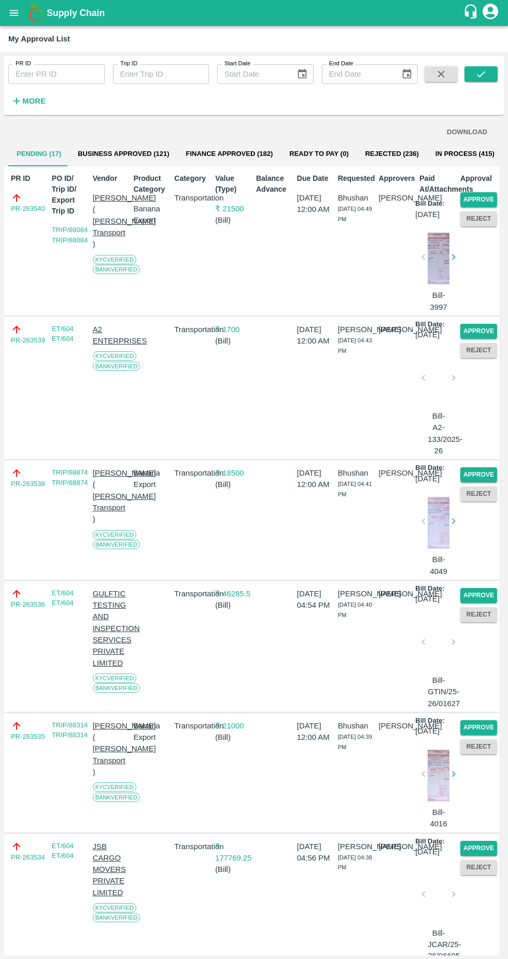
click at [480, 198] on button "Approve" at bounding box center [478, 199] width 37 height 15
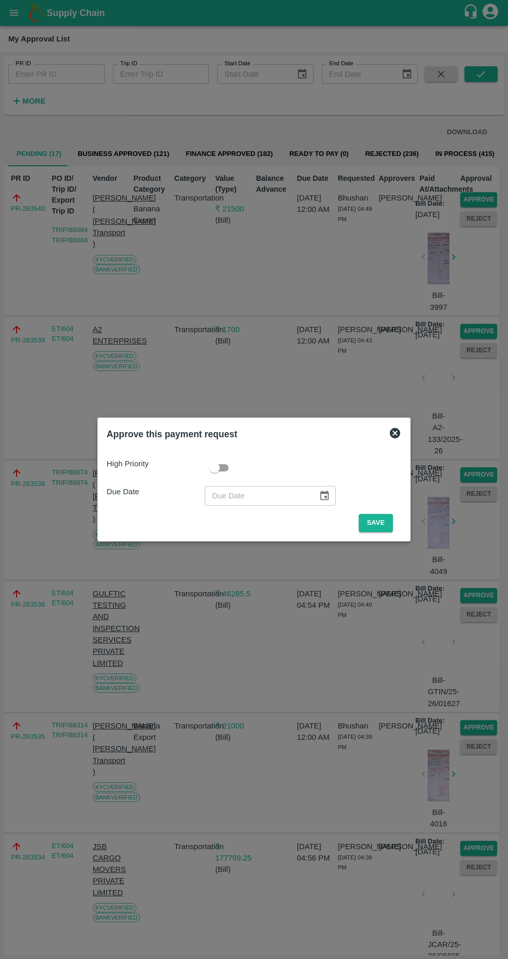
click at [373, 522] on button "Save" at bounding box center [375, 523] width 34 height 18
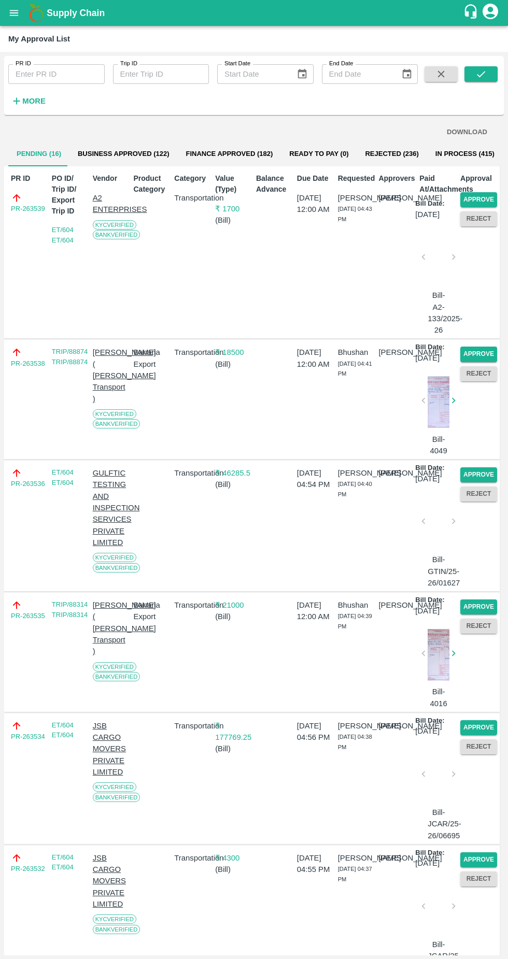
click at [479, 196] on button "Approve" at bounding box center [478, 199] width 37 height 15
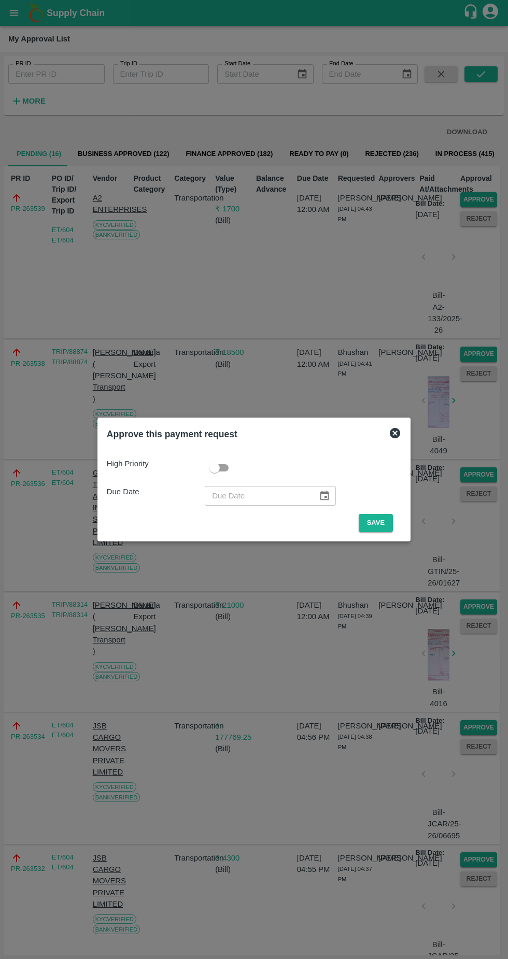
click at [378, 523] on button "Save" at bounding box center [375, 523] width 34 height 18
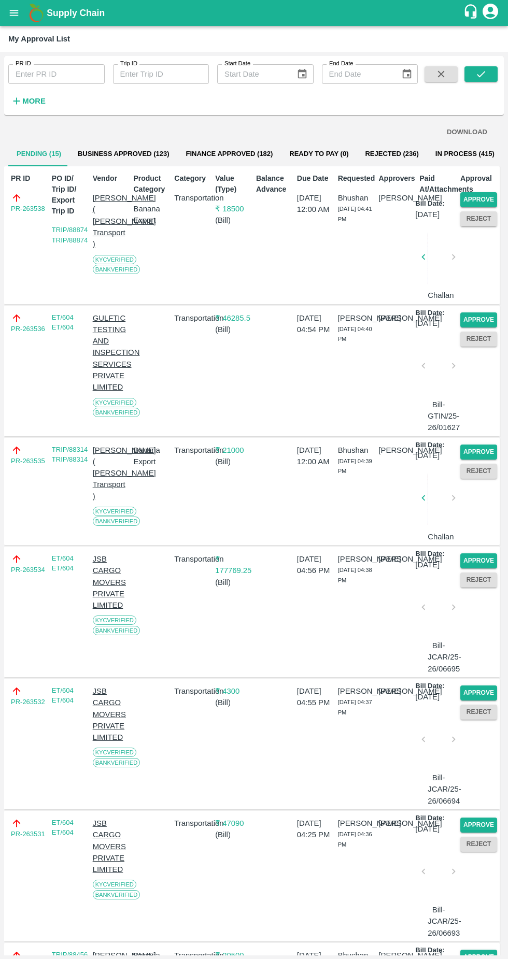
click at [473, 192] on button "Approve" at bounding box center [478, 199] width 37 height 15
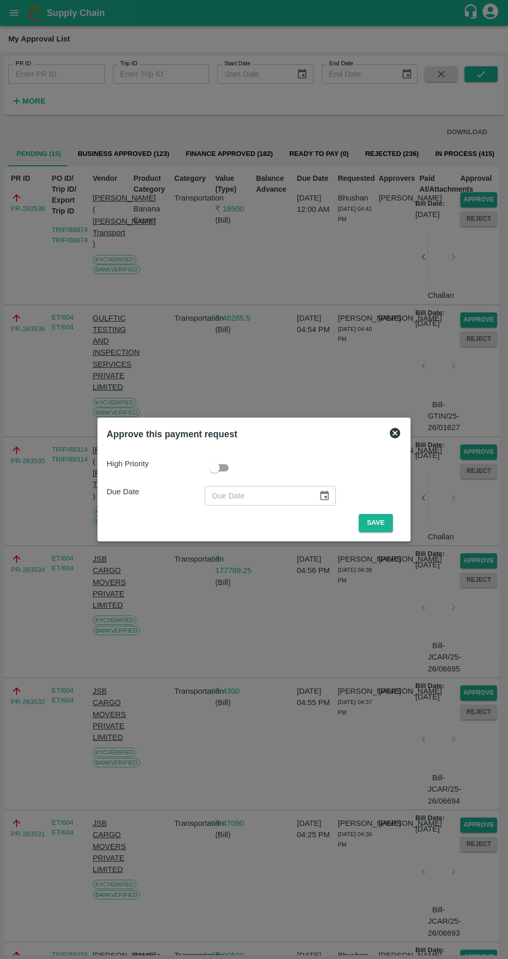
click at [376, 523] on button "Save" at bounding box center [375, 523] width 34 height 18
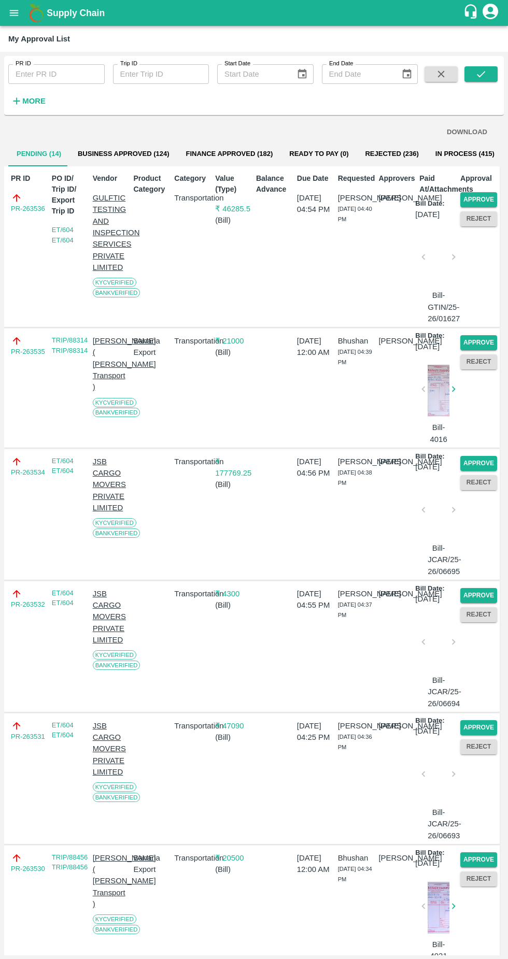
click at [484, 197] on button "Approve" at bounding box center [478, 199] width 37 height 15
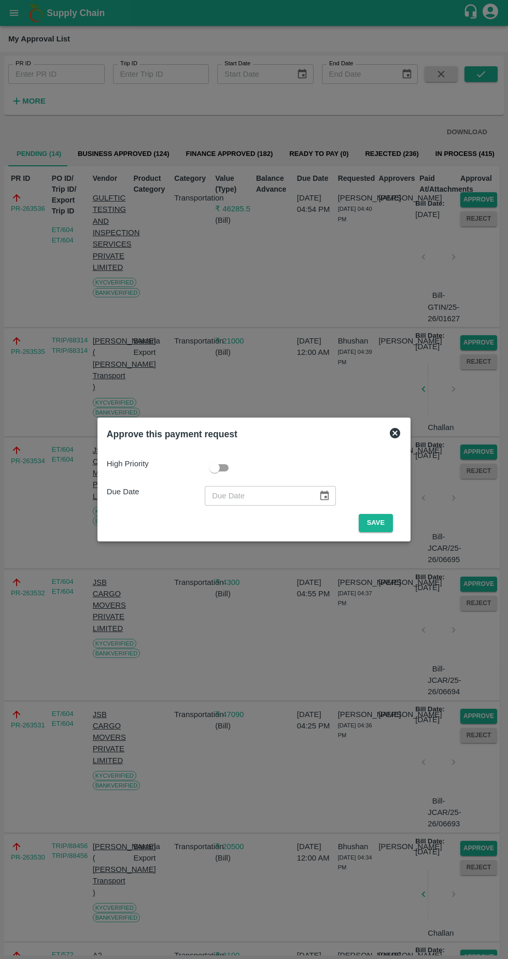
click at [380, 523] on button "Save" at bounding box center [375, 523] width 34 height 18
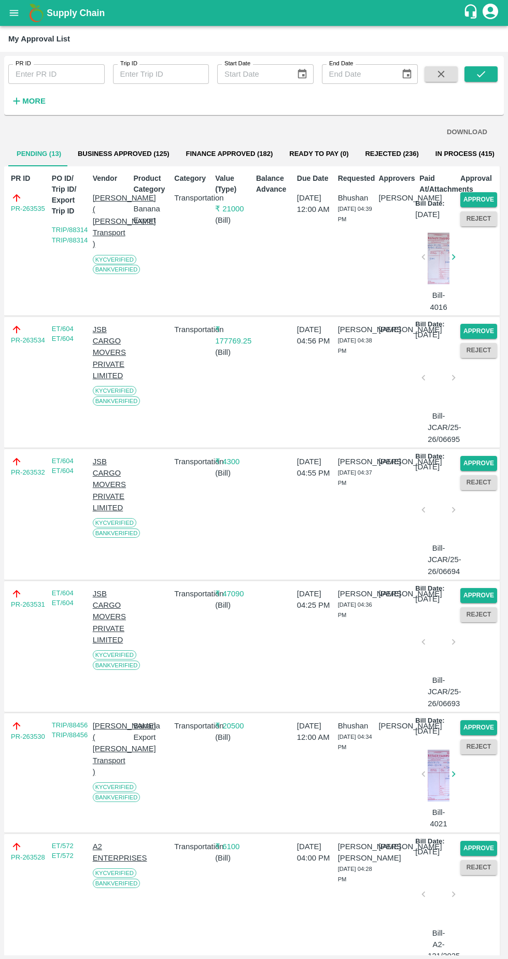
click at [476, 195] on button "Approve" at bounding box center [478, 199] width 37 height 15
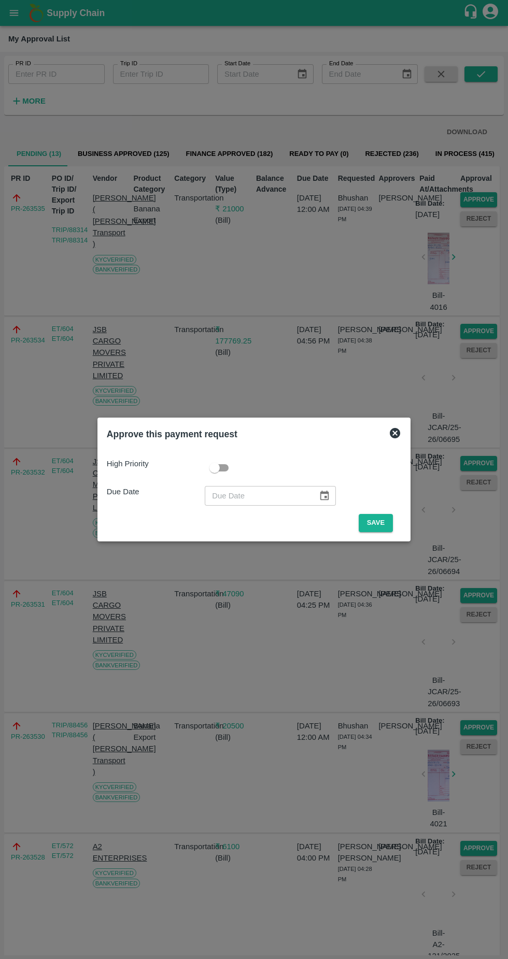
click at [379, 523] on button "Save" at bounding box center [375, 523] width 34 height 18
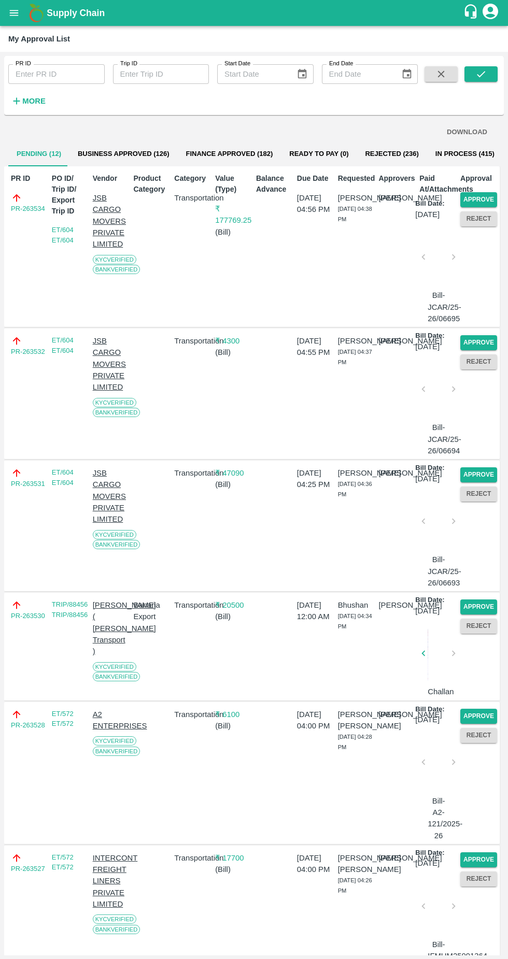
click at [474, 196] on button "Approve" at bounding box center [478, 199] width 37 height 15
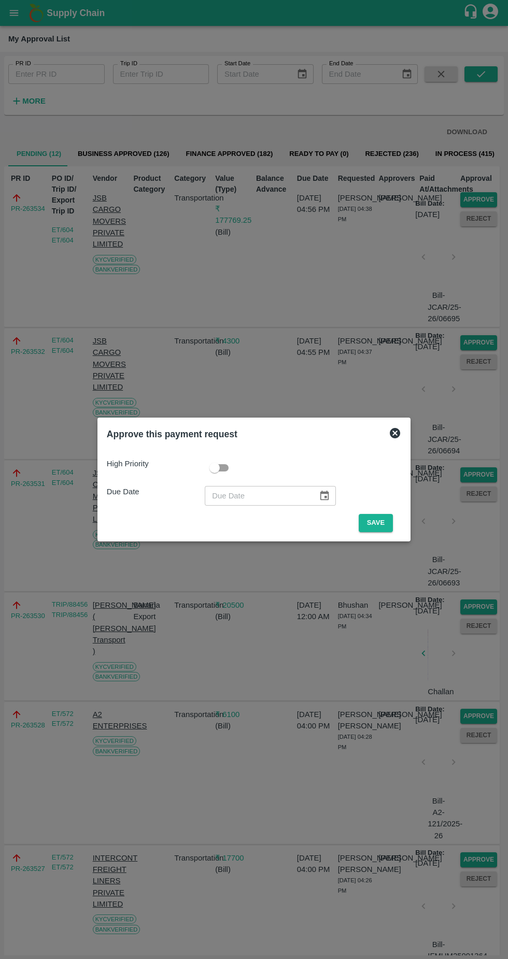
click at [378, 523] on button "Save" at bounding box center [375, 523] width 34 height 18
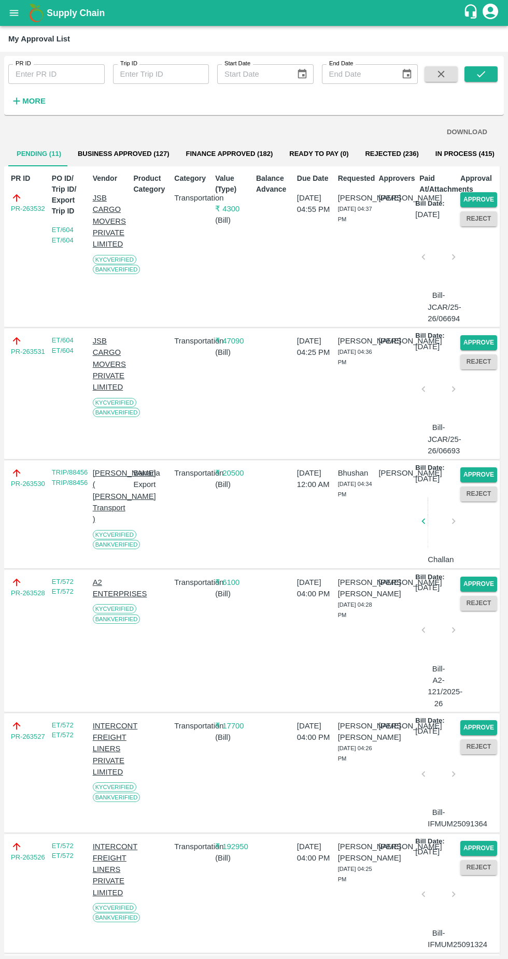
click at [476, 193] on button "Approve" at bounding box center [478, 199] width 37 height 15
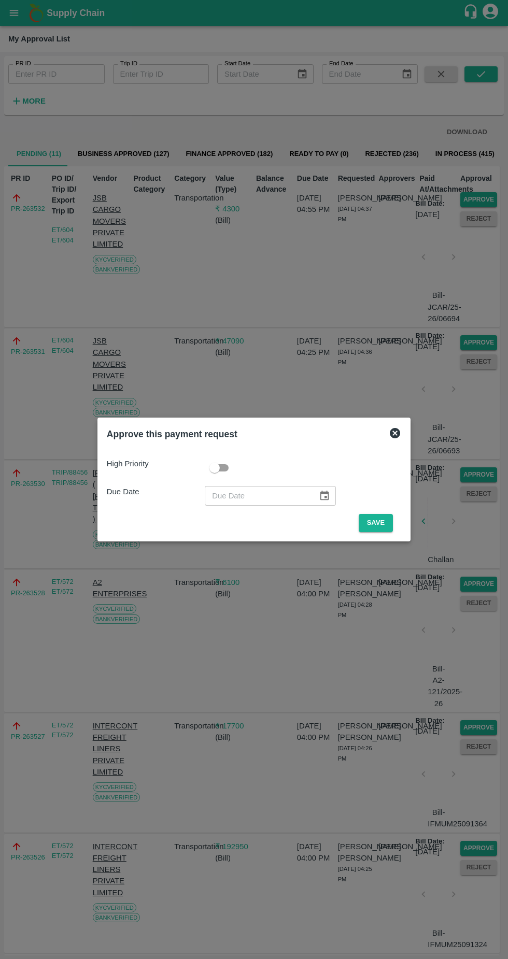
click at [378, 522] on button "Save" at bounding box center [375, 523] width 34 height 18
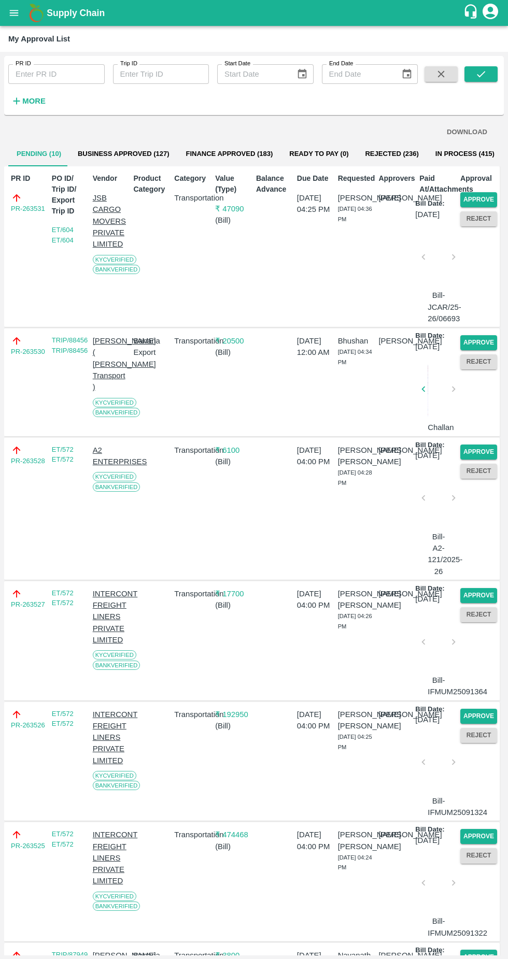
click at [471, 198] on button "Approve" at bounding box center [478, 199] width 37 height 15
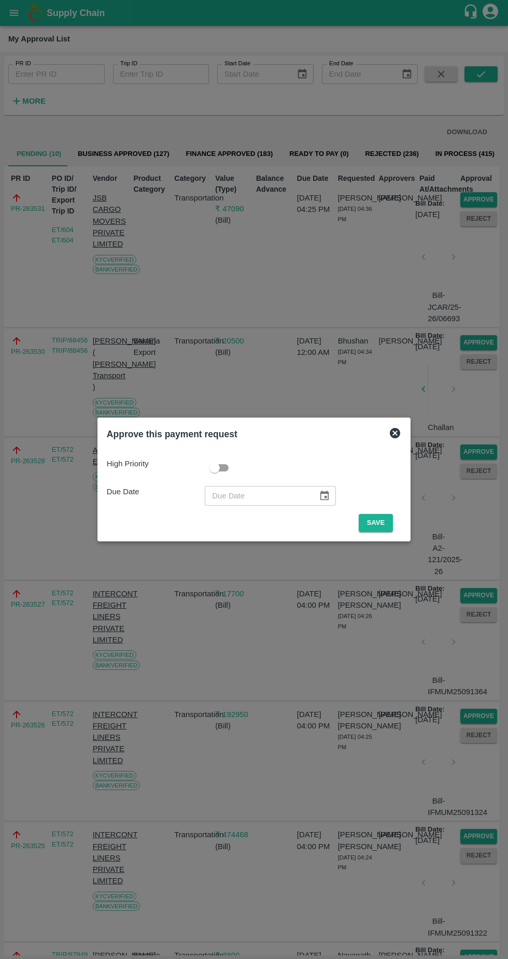
click at [377, 523] on button "Save" at bounding box center [375, 523] width 34 height 18
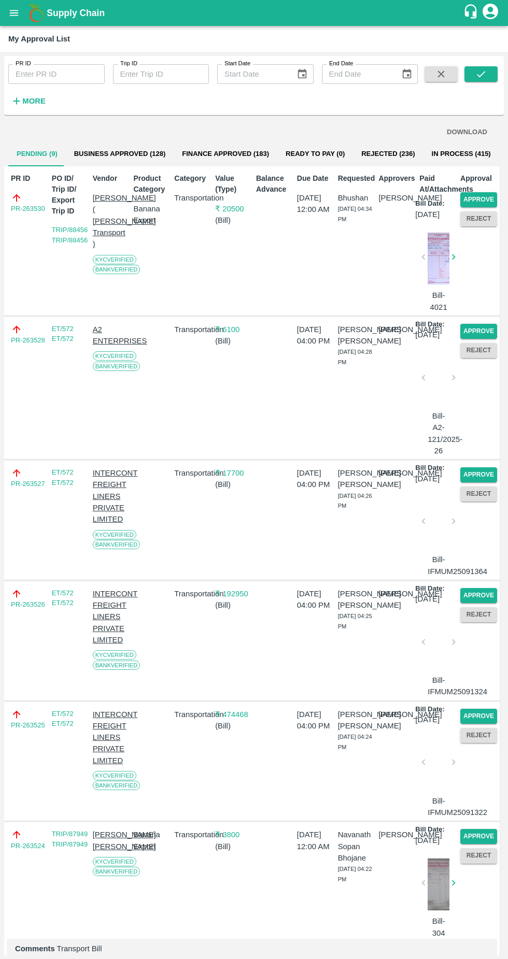
click at [476, 193] on button "Approve" at bounding box center [478, 199] width 37 height 15
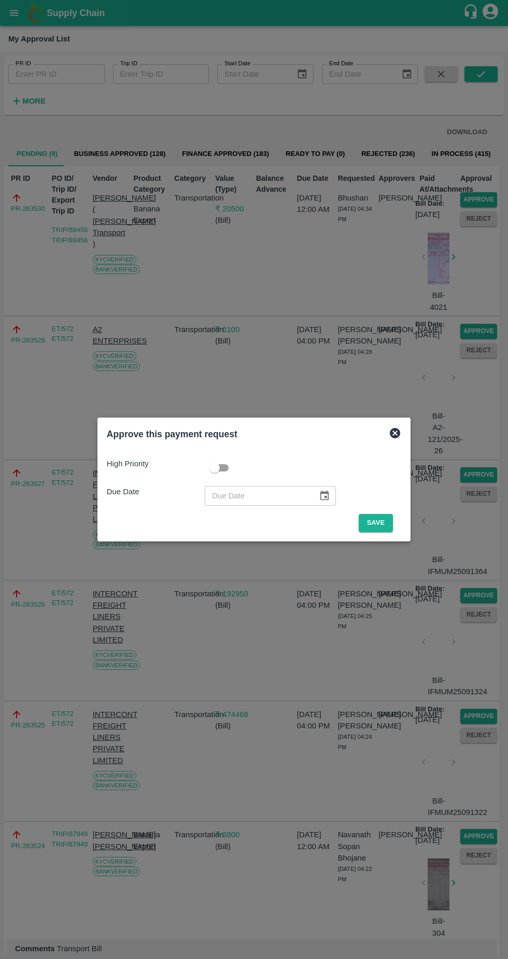
click at [378, 523] on button "Save" at bounding box center [375, 523] width 34 height 18
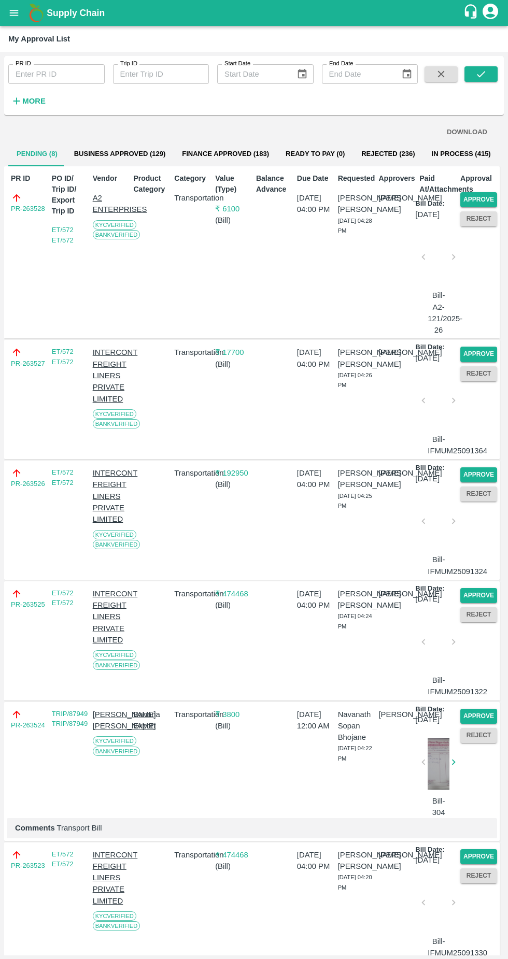
click at [474, 194] on button "Approve" at bounding box center [478, 199] width 37 height 15
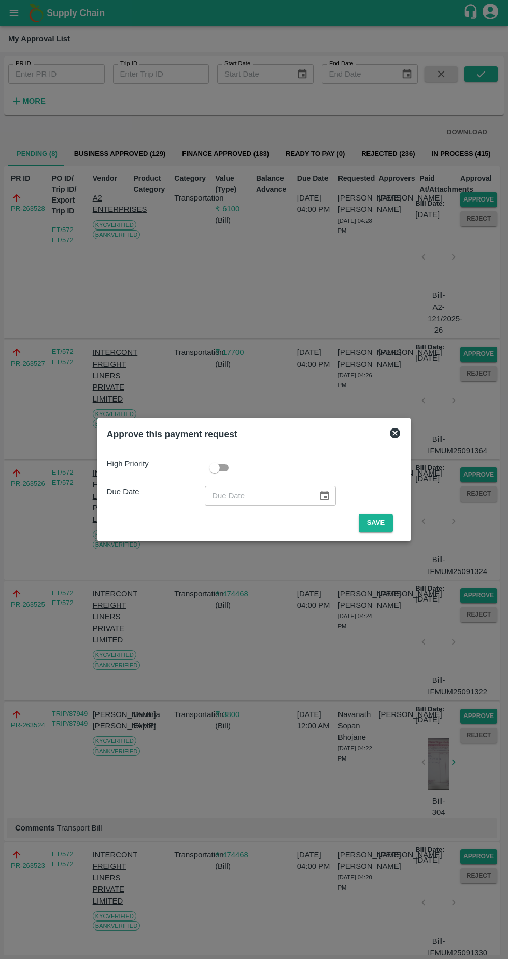
click at [372, 523] on button "Save" at bounding box center [375, 523] width 34 height 18
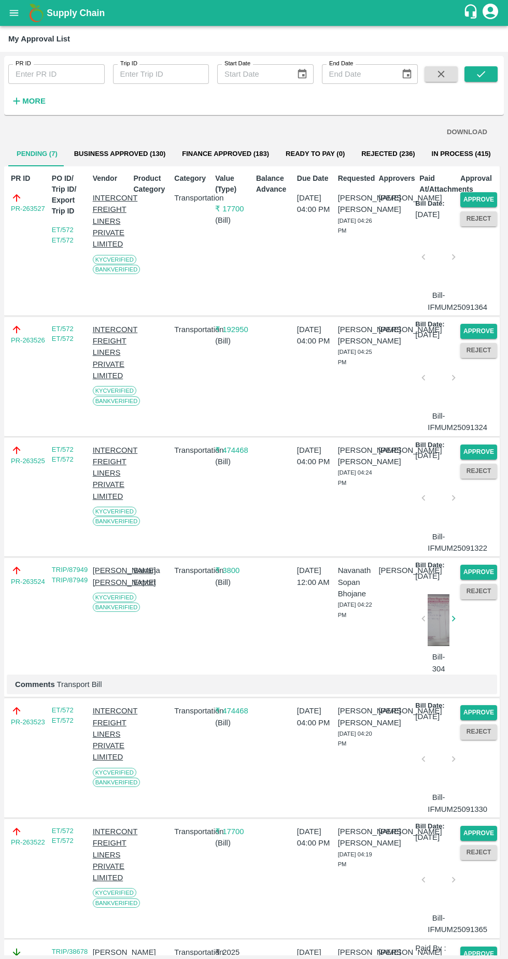
click at [477, 199] on button "Approve" at bounding box center [478, 199] width 37 height 15
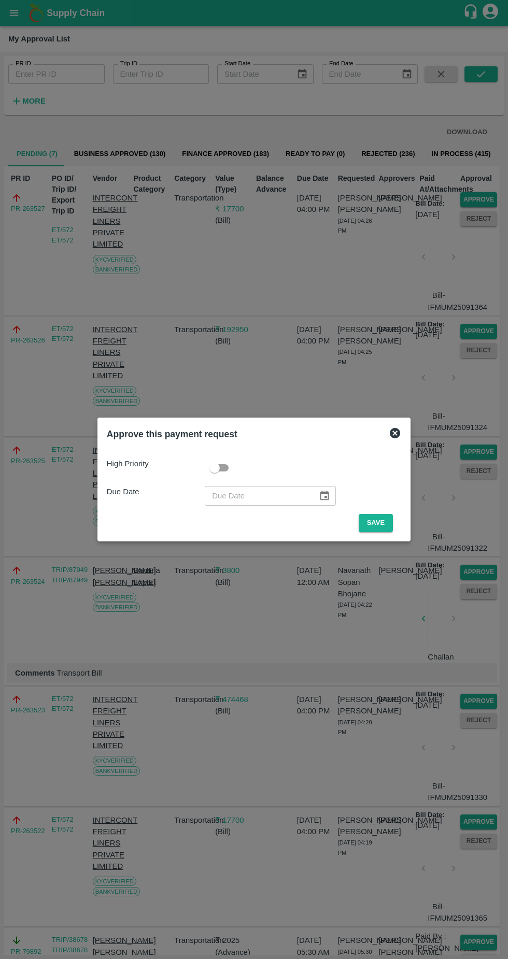
click at [378, 523] on button "Save" at bounding box center [375, 523] width 34 height 18
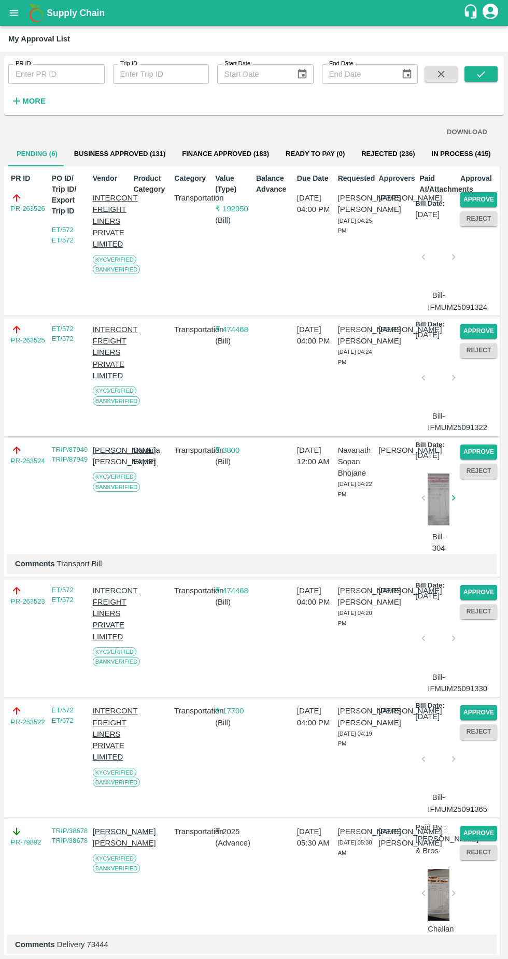
click at [473, 195] on button "Approve" at bounding box center [478, 199] width 37 height 15
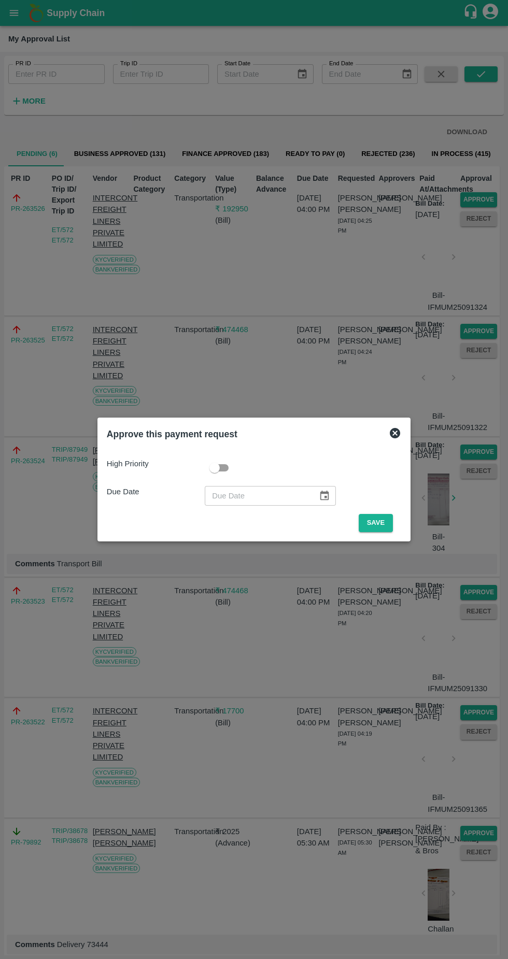
click at [386, 518] on button "Save" at bounding box center [375, 523] width 34 height 18
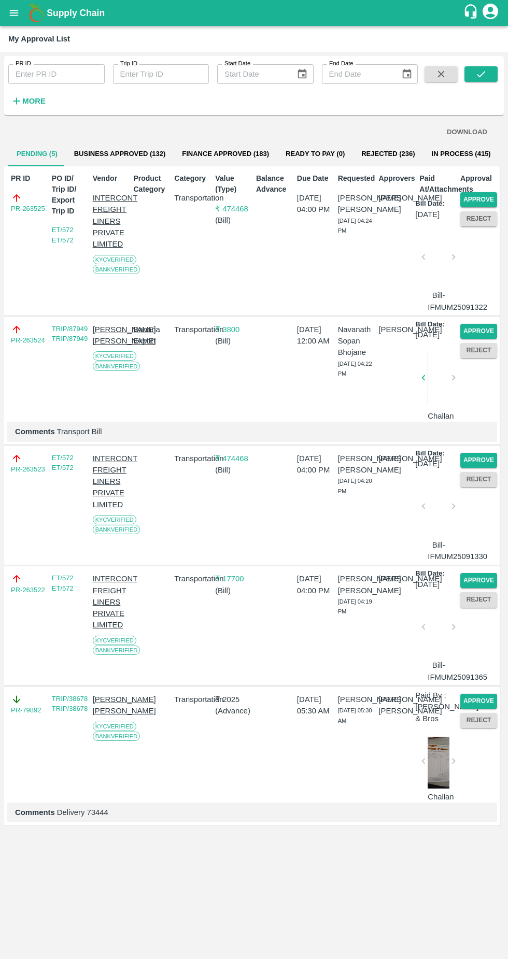
click at [484, 193] on button "Approve" at bounding box center [478, 199] width 37 height 15
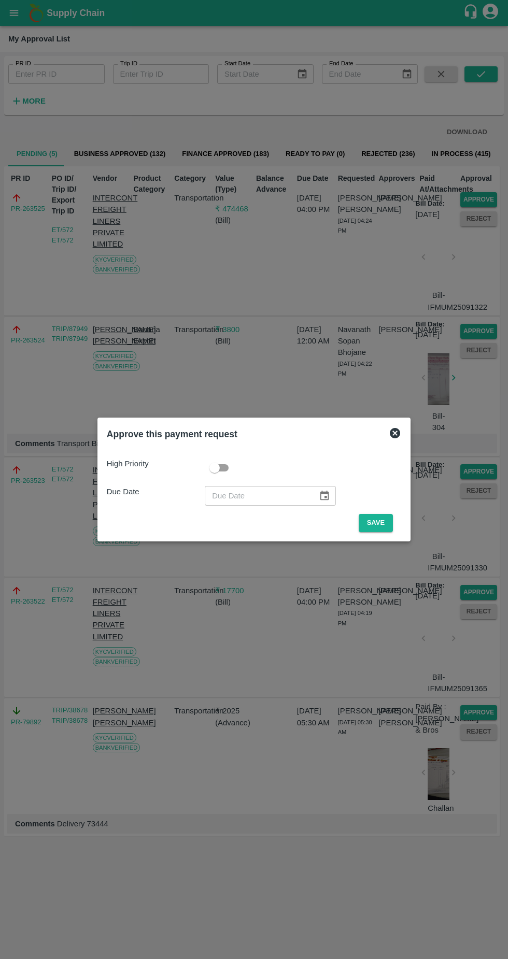
click at [380, 518] on button "Save" at bounding box center [375, 523] width 34 height 18
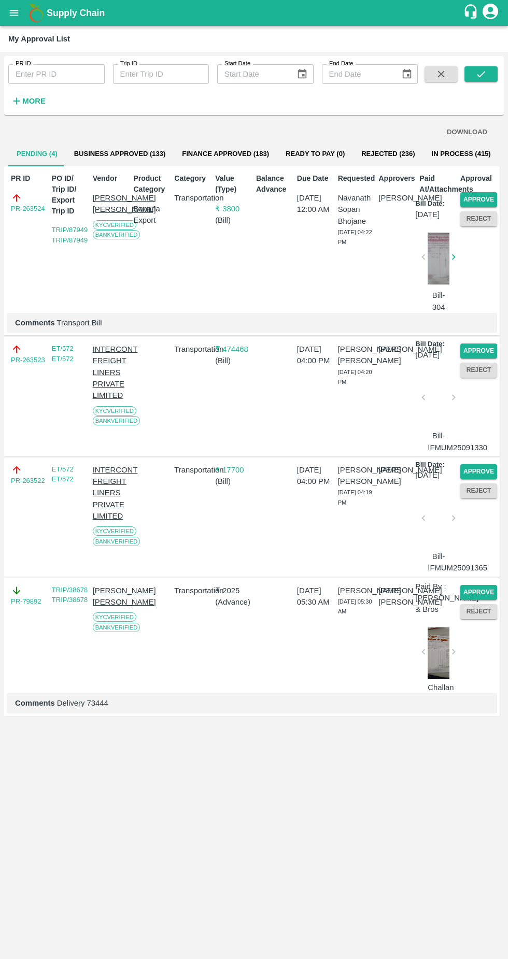
click at [475, 198] on button "Approve" at bounding box center [478, 199] width 37 height 15
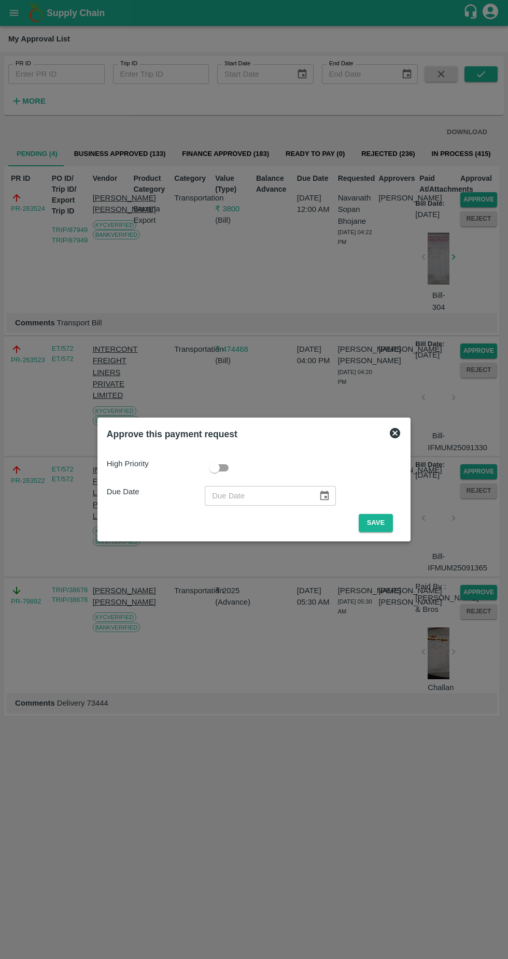
click at [378, 523] on button "Save" at bounding box center [375, 523] width 34 height 18
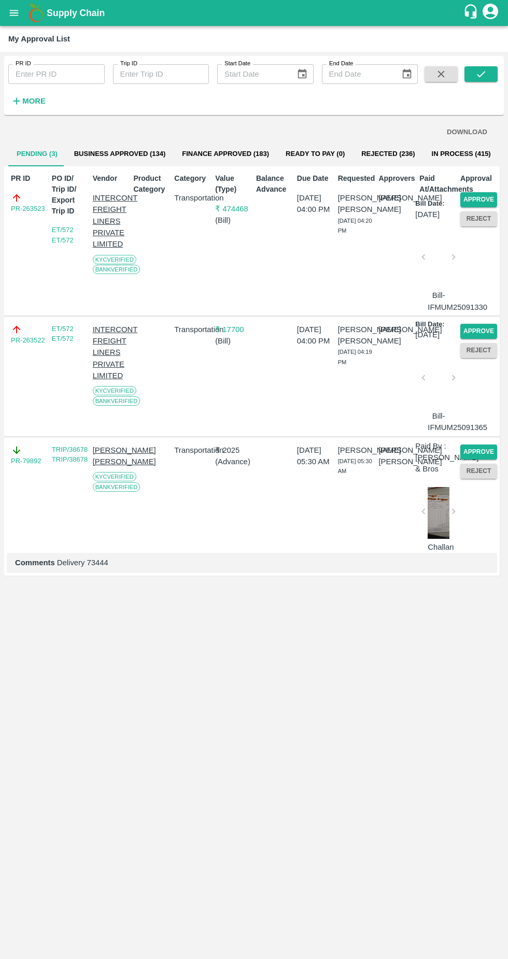
click at [478, 199] on button "Approve" at bounding box center [478, 199] width 37 height 15
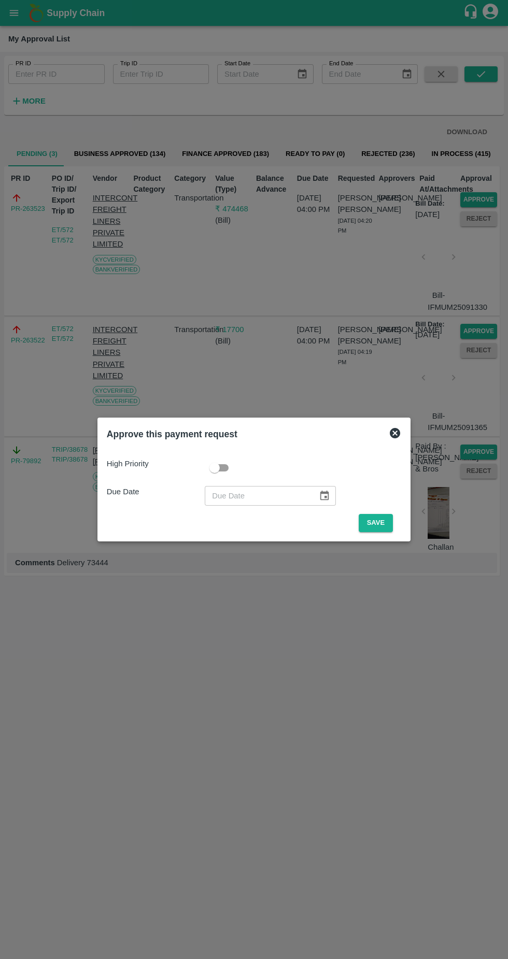
click at [387, 516] on button "Save" at bounding box center [375, 523] width 34 height 18
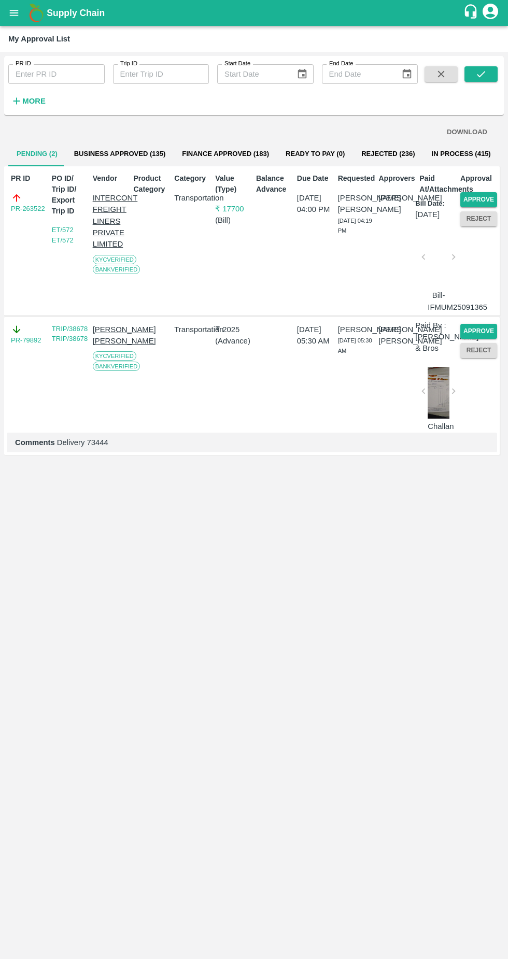
click at [472, 198] on button "Approve" at bounding box center [478, 199] width 37 height 15
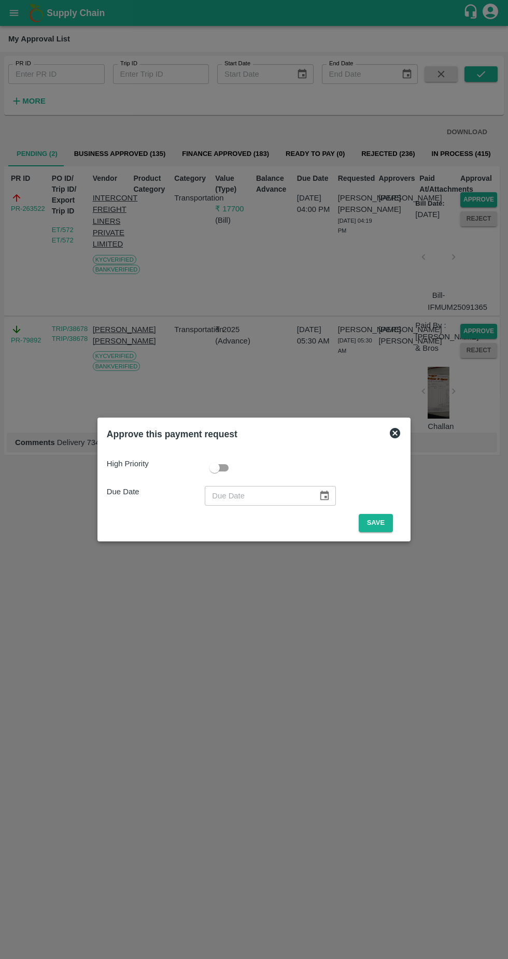
click at [378, 522] on button "Save" at bounding box center [375, 523] width 34 height 18
